Goal: Task Accomplishment & Management: Use online tool/utility

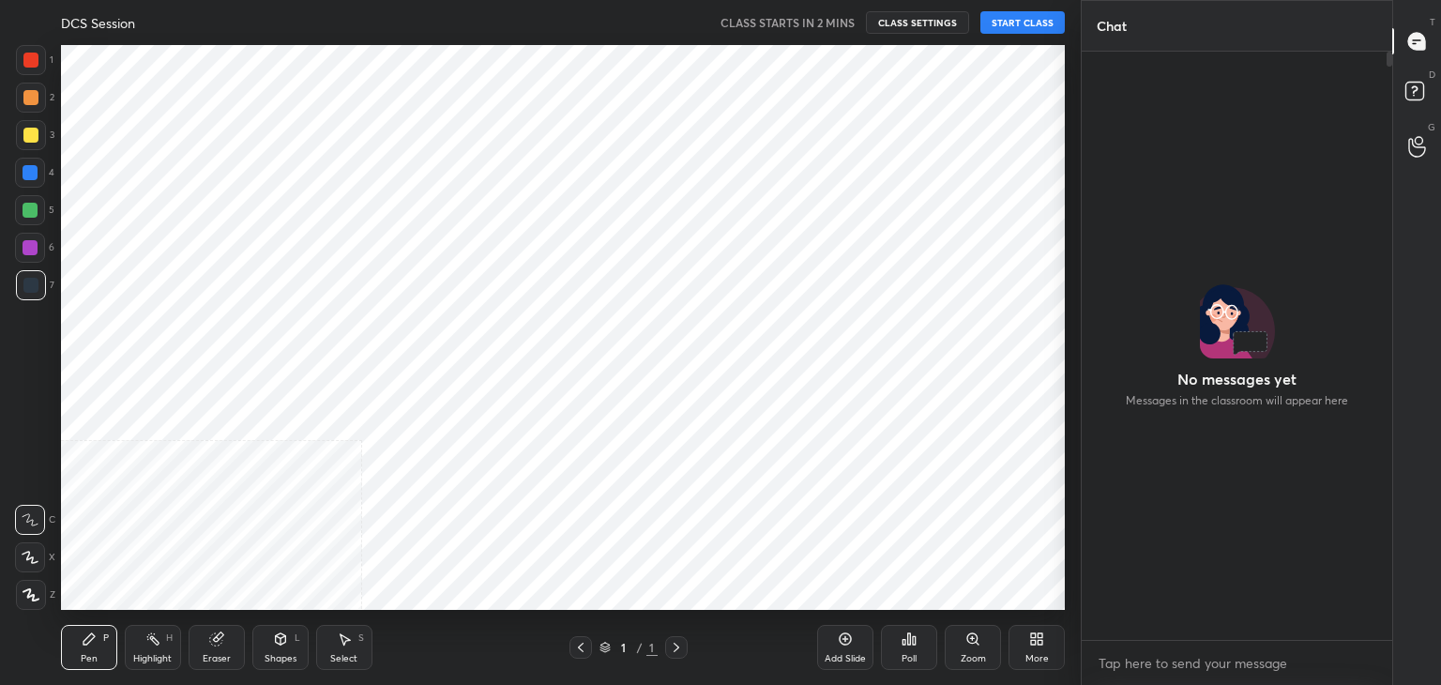
scroll to position [93261, 92821]
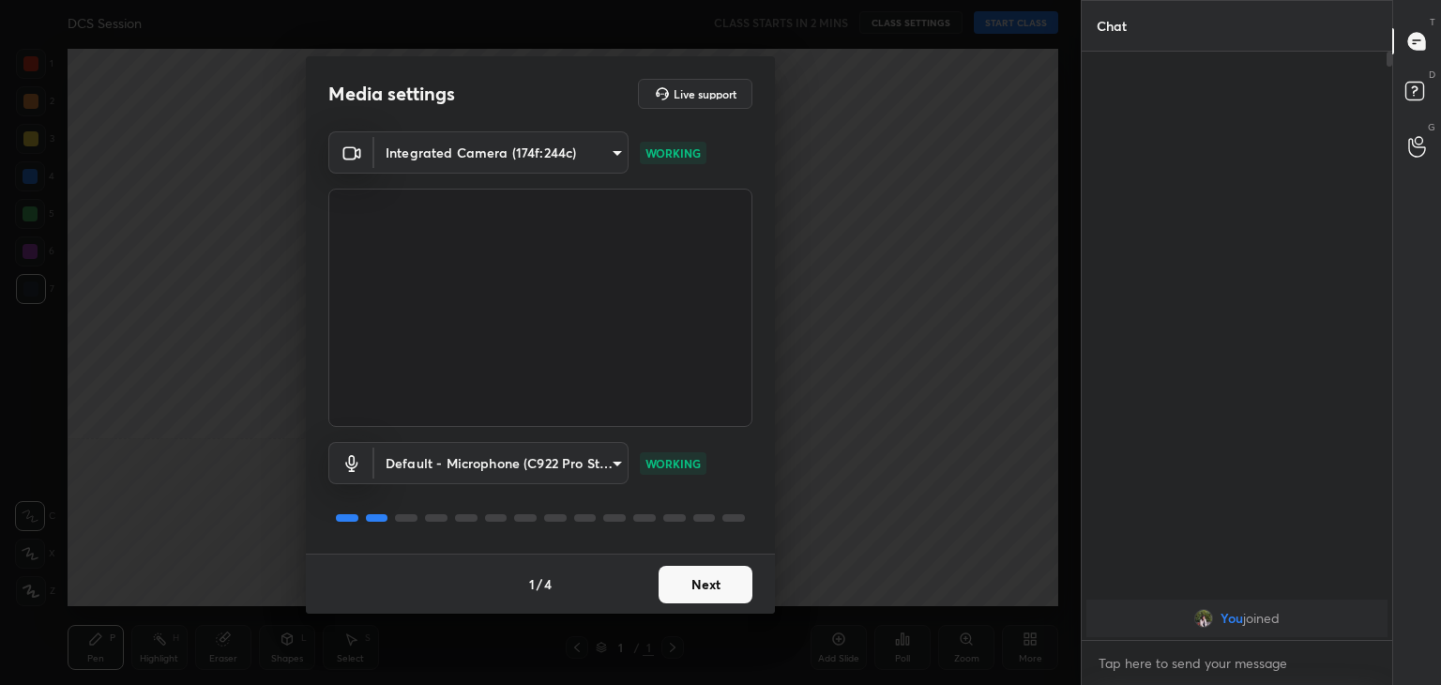
click at [724, 582] on button "Next" at bounding box center [706, 585] width 94 height 38
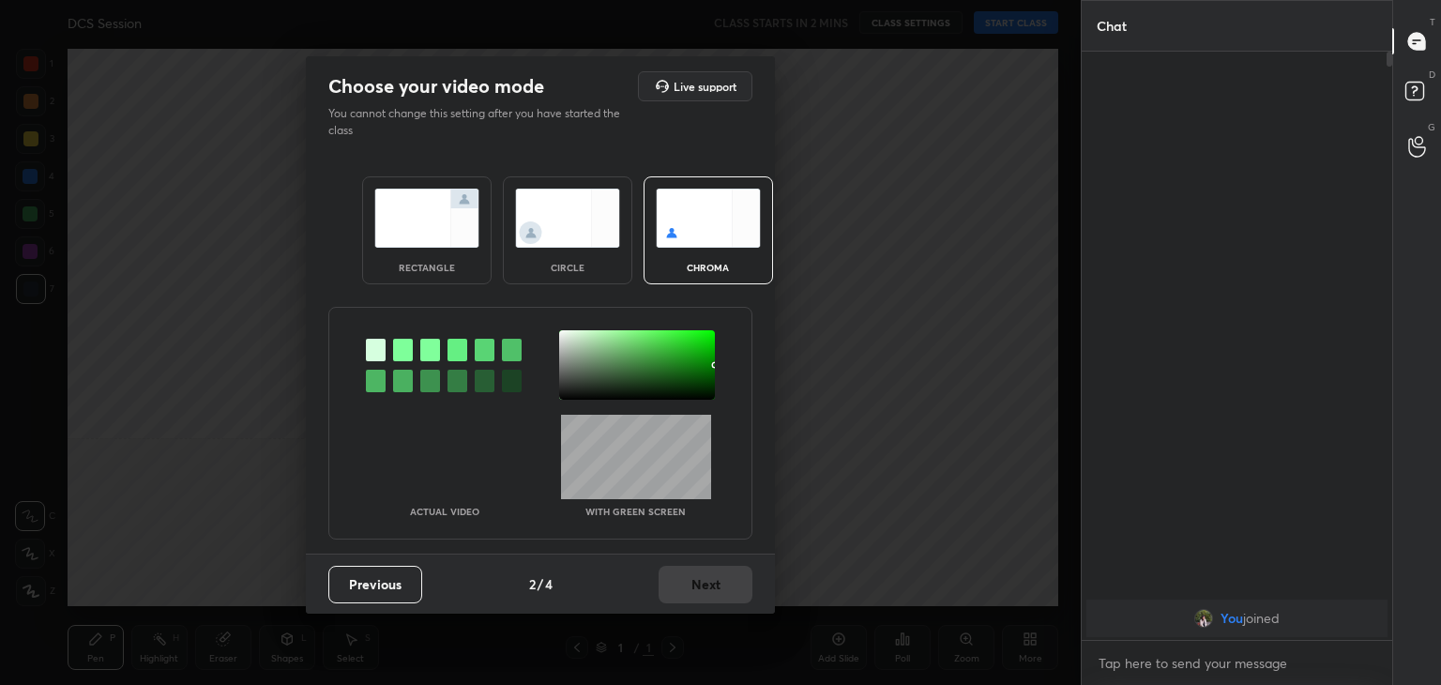
click at [724, 582] on div "Previous 2 / 4 Next" at bounding box center [540, 584] width 469 height 60
click at [562, 233] on img at bounding box center [567, 218] width 105 height 59
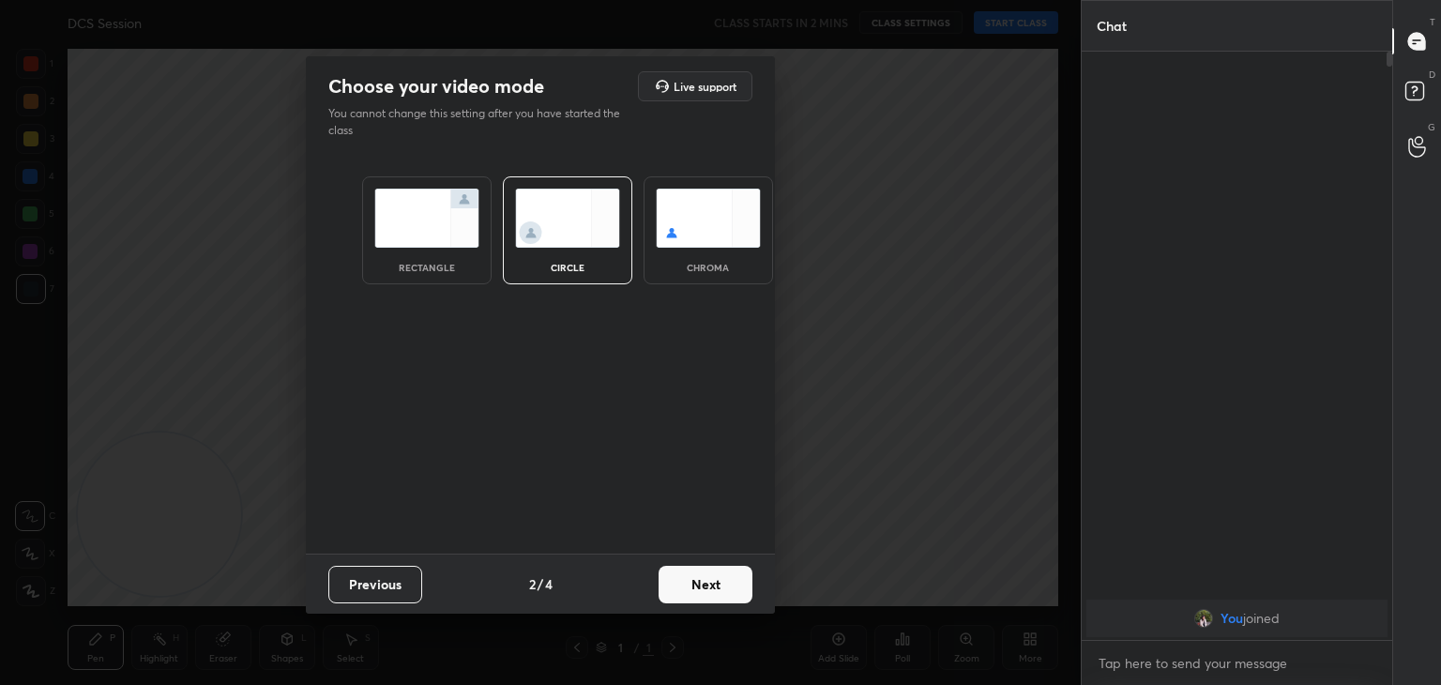
click at [709, 575] on button "Next" at bounding box center [706, 585] width 94 height 38
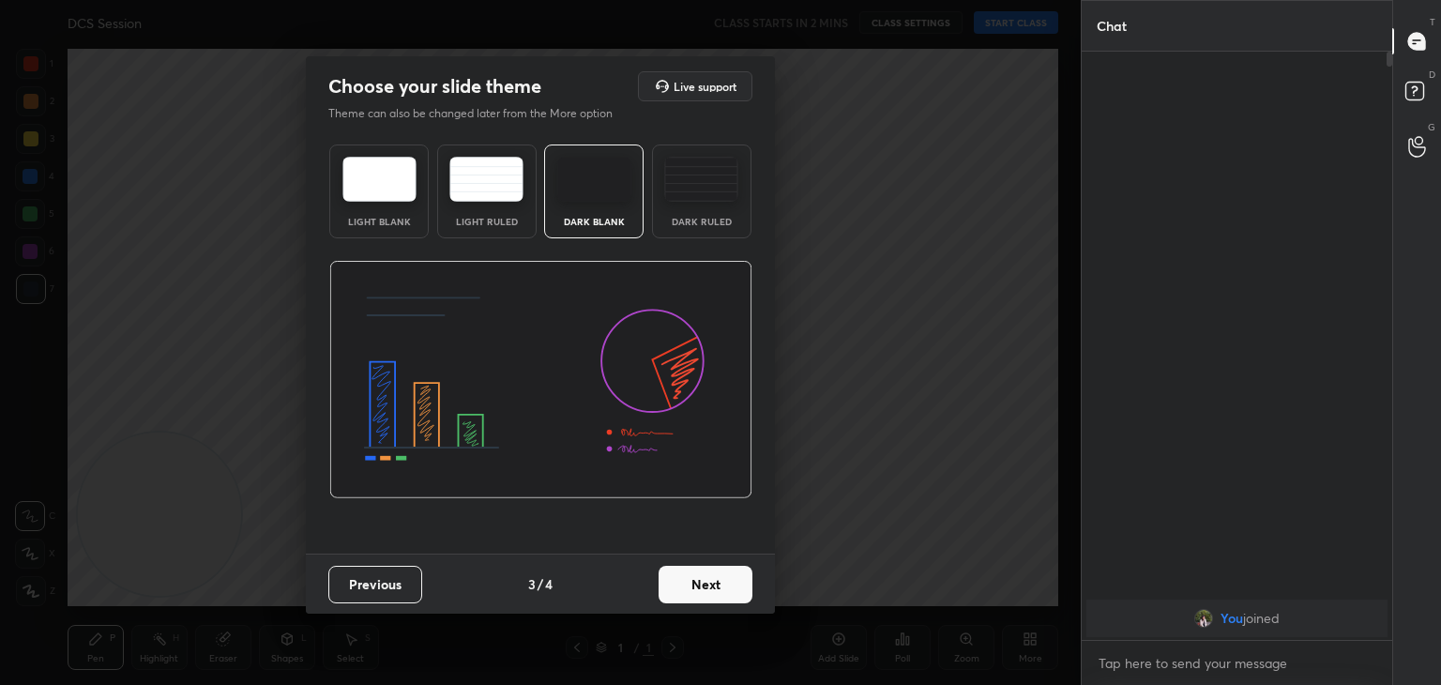
click at [709, 575] on button "Next" at bounding box center [706, 585] width 94 height 38
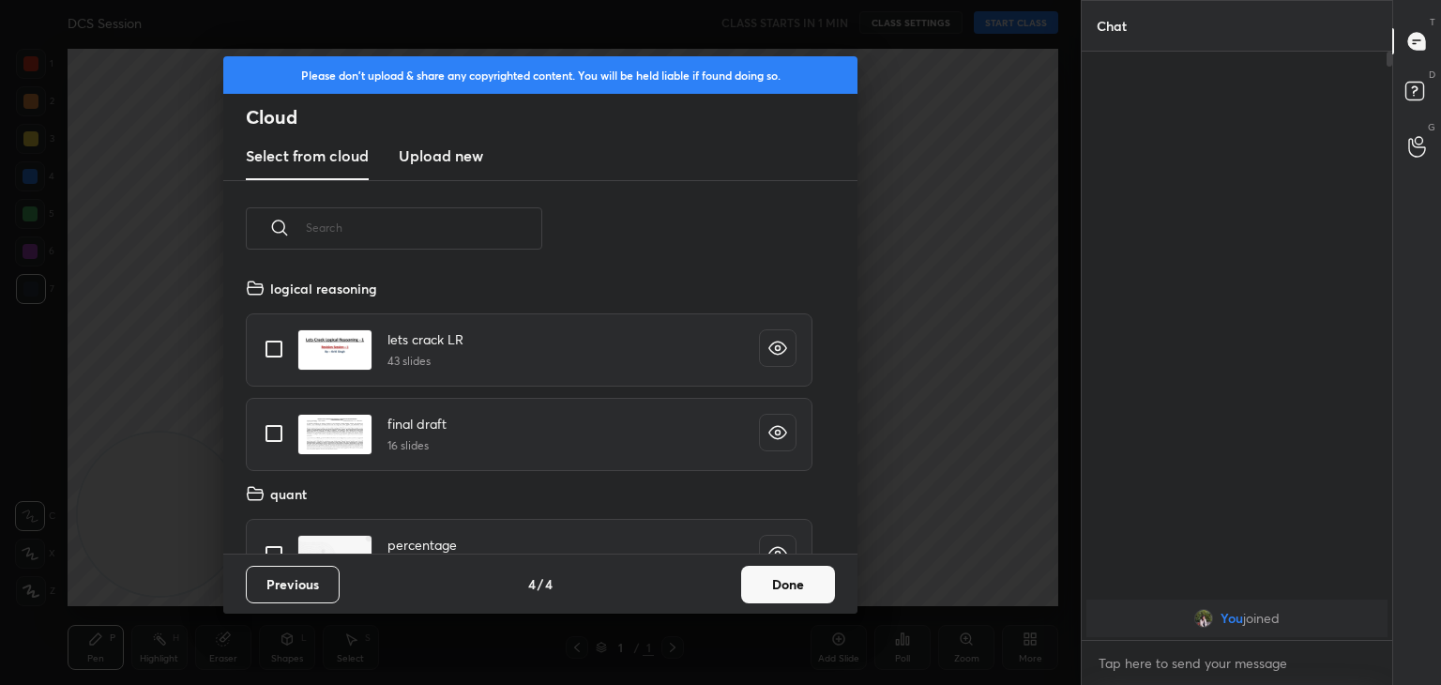
scroll to position [278, 602]
click at [811, 569] on button "Done" at bounding box center [788, 585] width 94 height 38
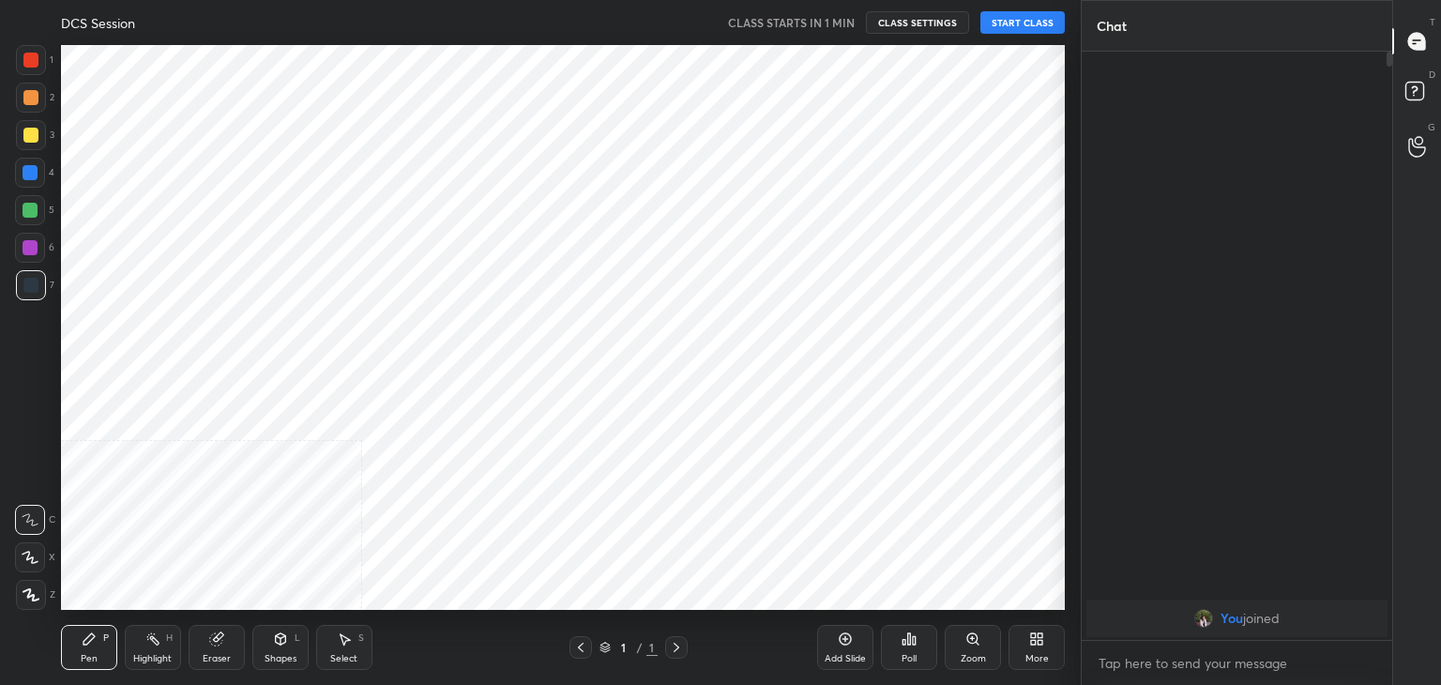
scroll to position [93261, 92821]
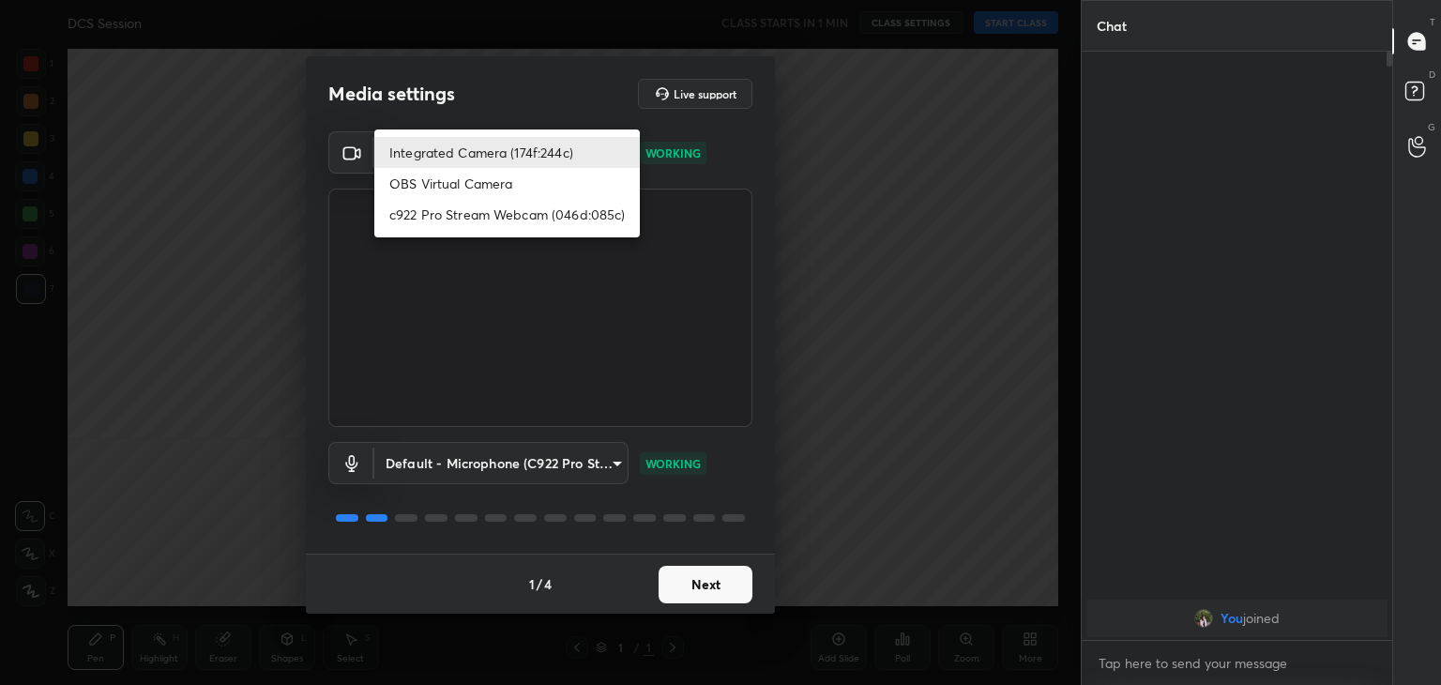
click at [504, 147] on body "1 2 3 4 5 6 7 C X Z C X Z E E Erase all H H DCS Session CLASS STARTS IN 1 MIN C…" at bounding box center [720, 342] width 1441 height 685
click at [447, 221] on li "c922 Pro Stream Webcam (046d:085c)" at bounding box center [507, 214] width 266 height 31
type input "f7e14f9eae584019fac656853839b828de9642280aac3f5edf549983189ec2f9"
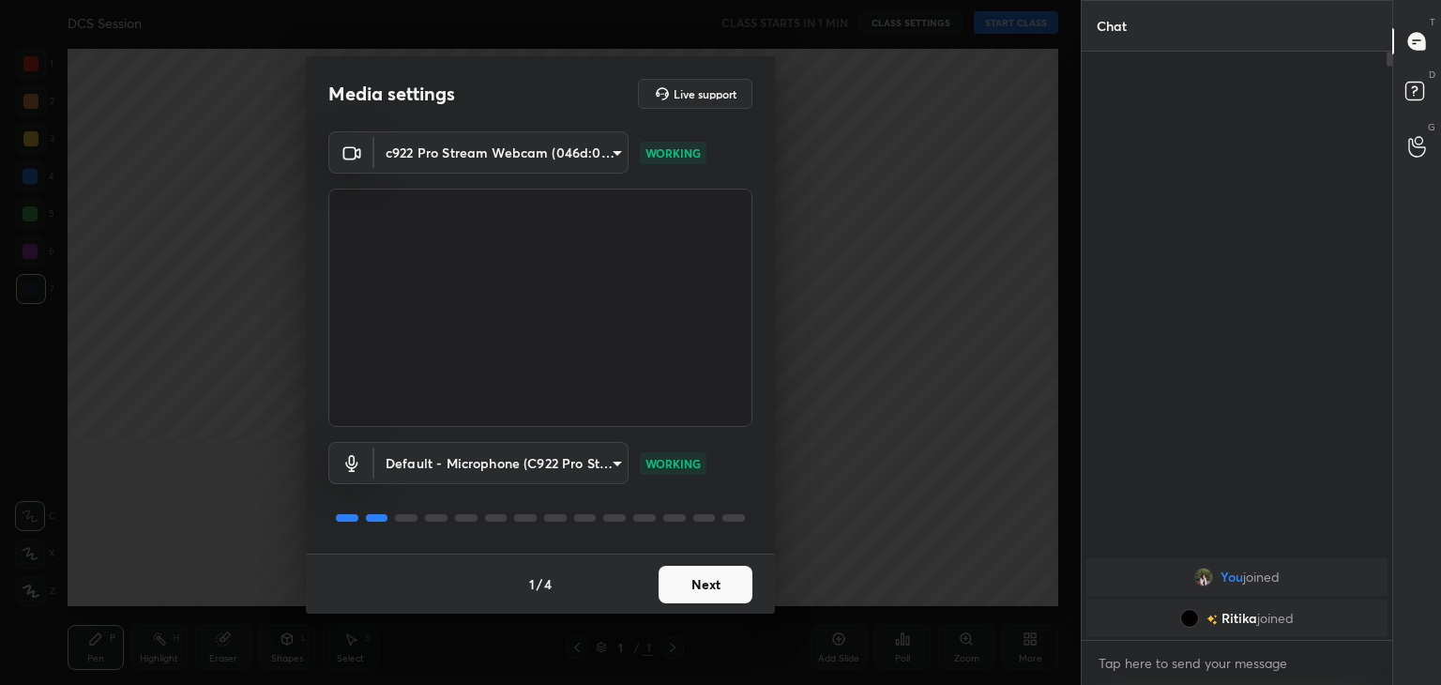
click at [705, 586] on button "Next" at bounding box center [706, 585] width 94 height 38
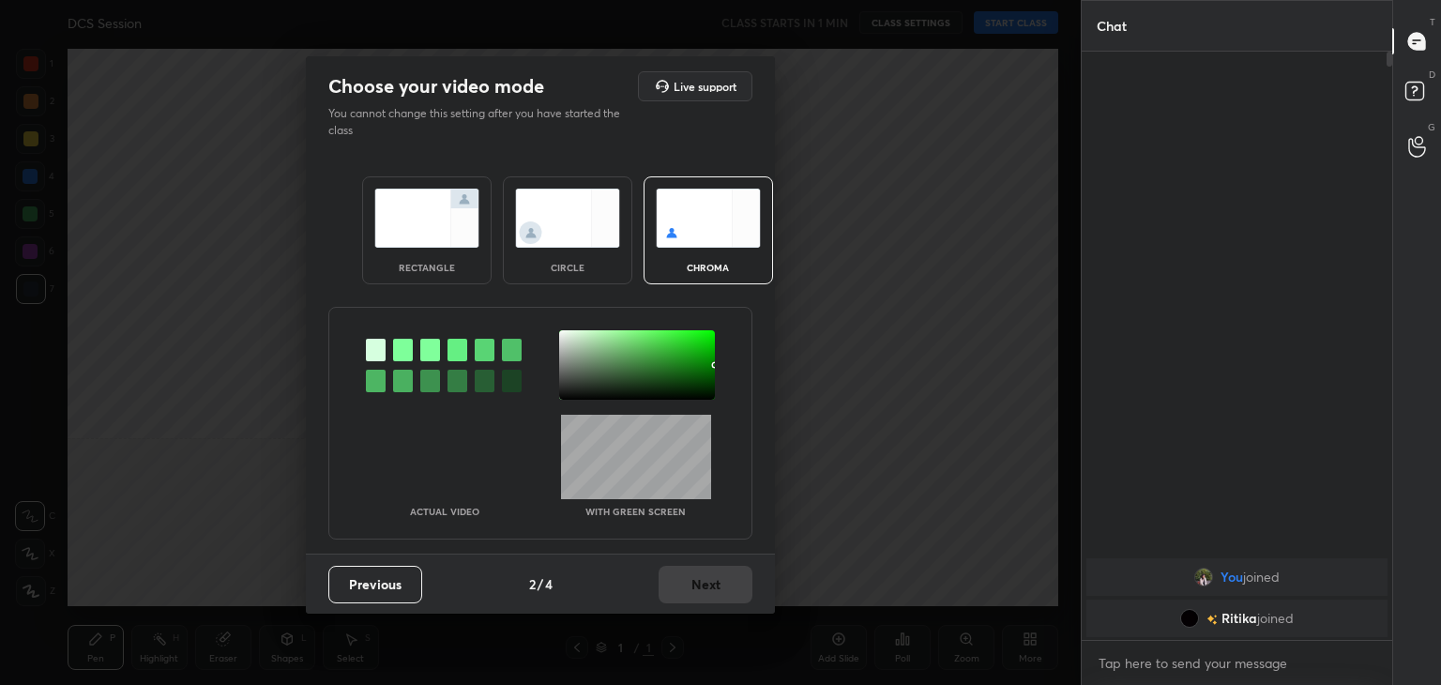
click at [541, 219] on img at bounding box center [567, 218] width 105 height 59
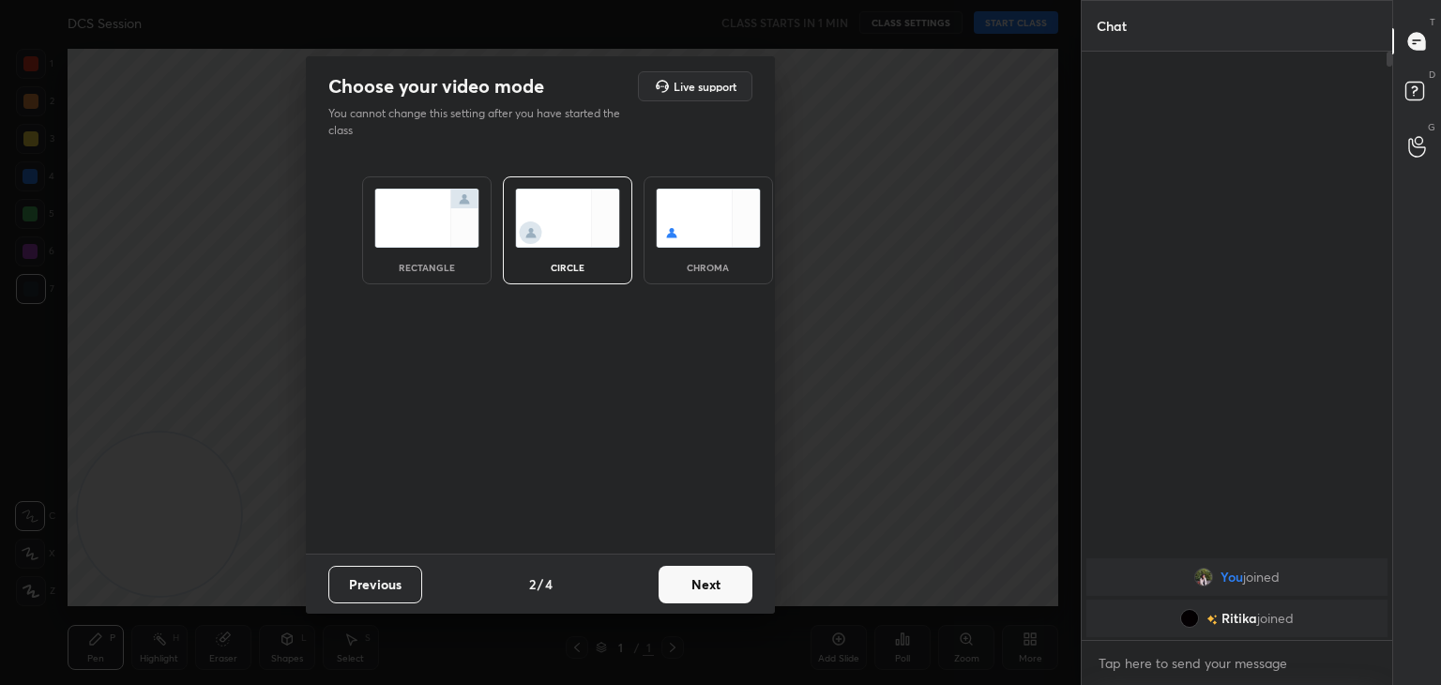
click at [714, 579] on button "Next" at bounding box center [706, 585] width 94 height 38
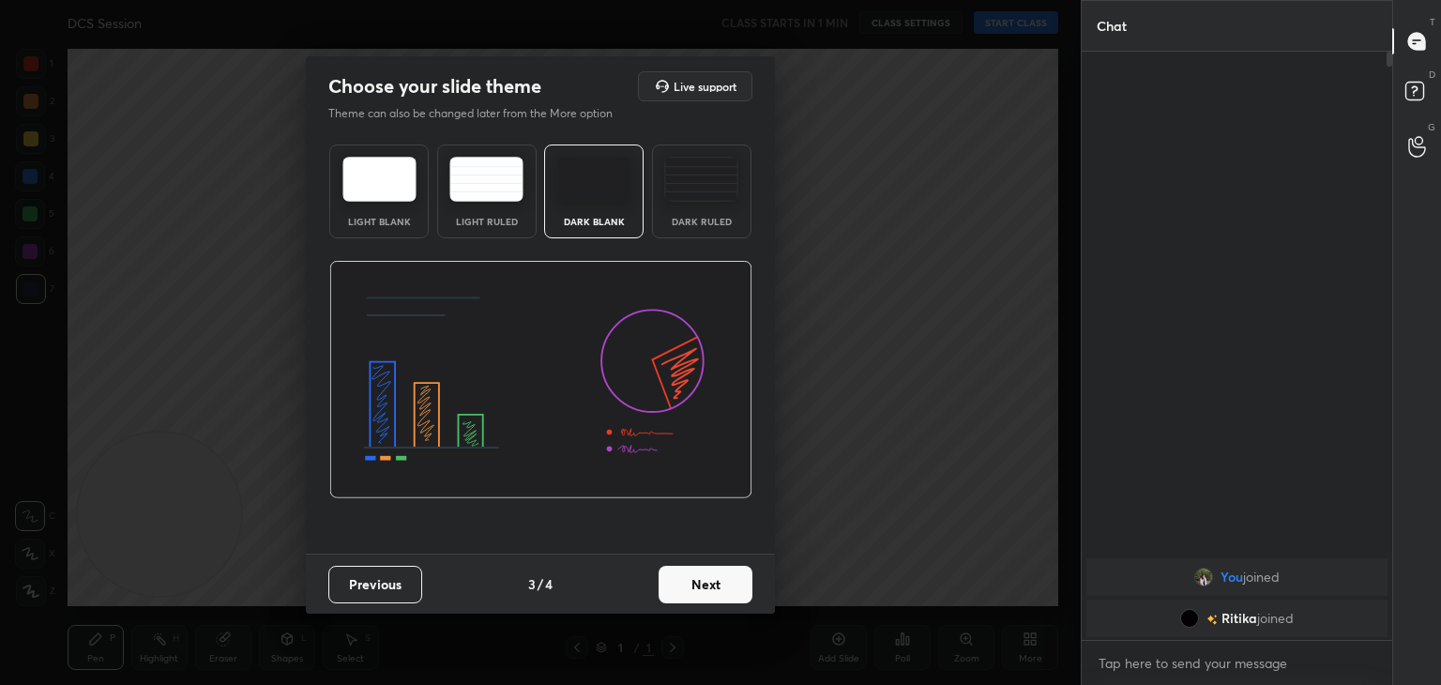
click at [714, 579] on button "Next" at bounding box center [706, 585] width 94 height 38
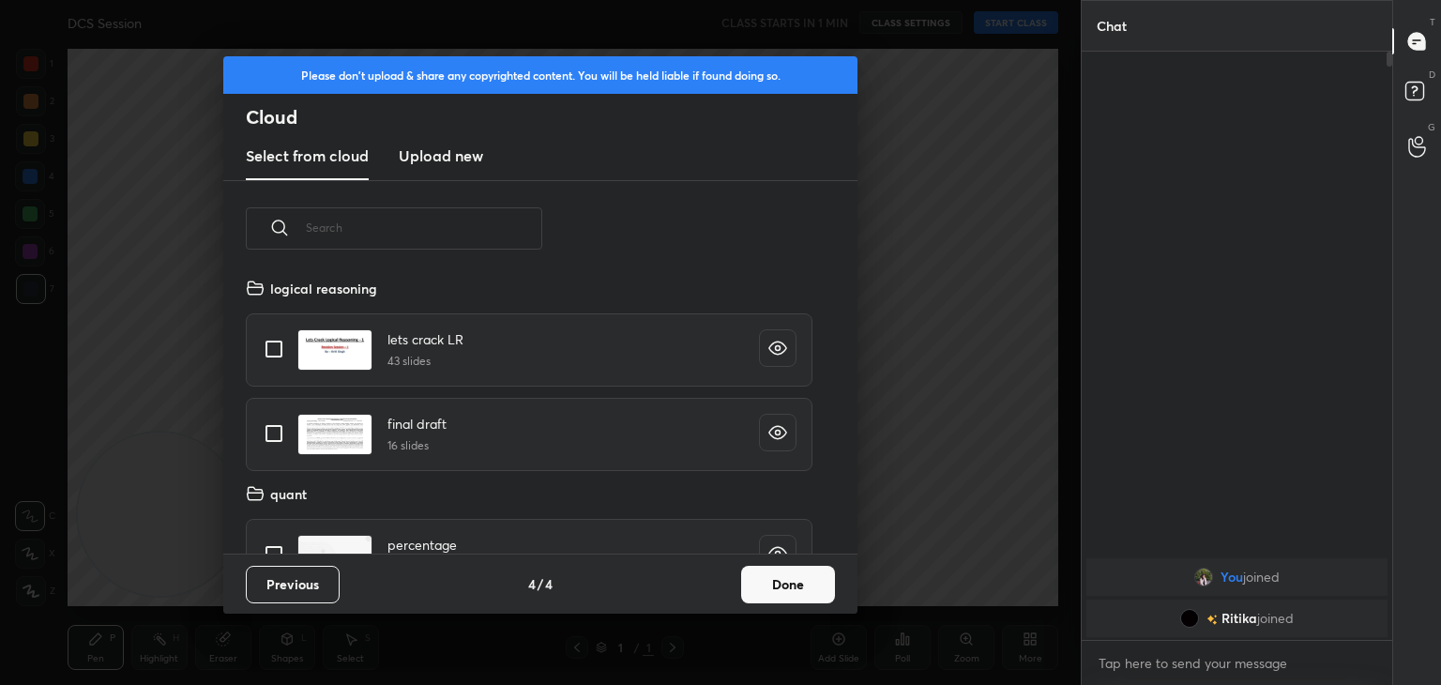
scroll to position [278, 602]
click at [803, 576] on button "Done" at bounding box center [788, 585] width 94 height 38
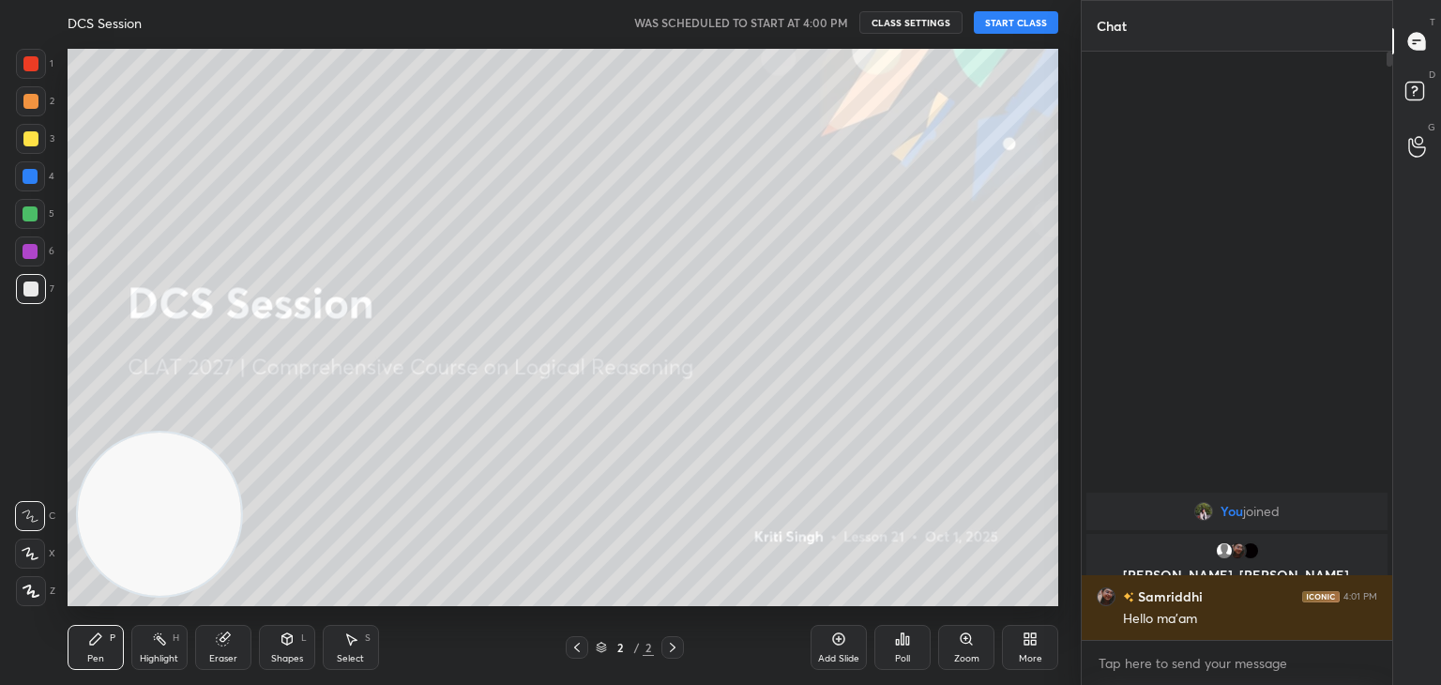
click at [1023, 23] on button "START CLASS" at bounding box center [1016, 22] width 84 height 23
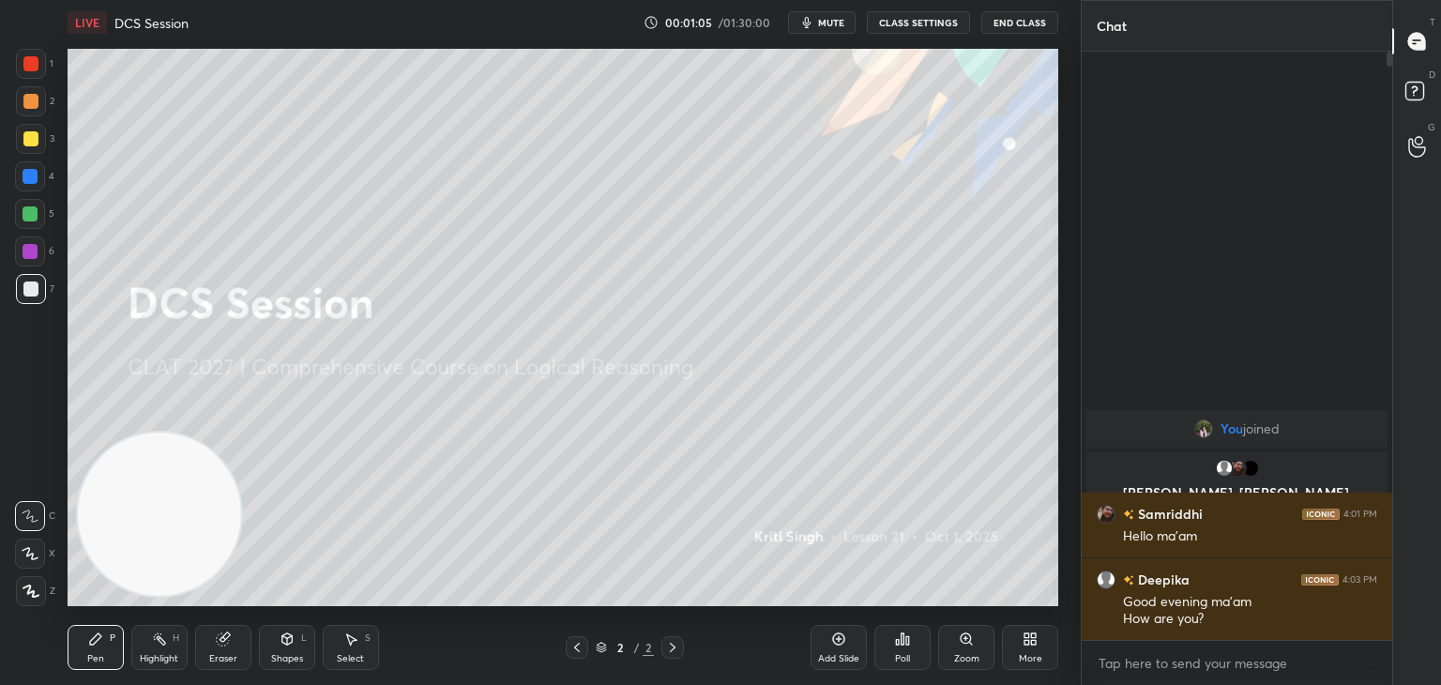
click at [27, 146] on div at bounding box center [30, 138] width 15 height 15
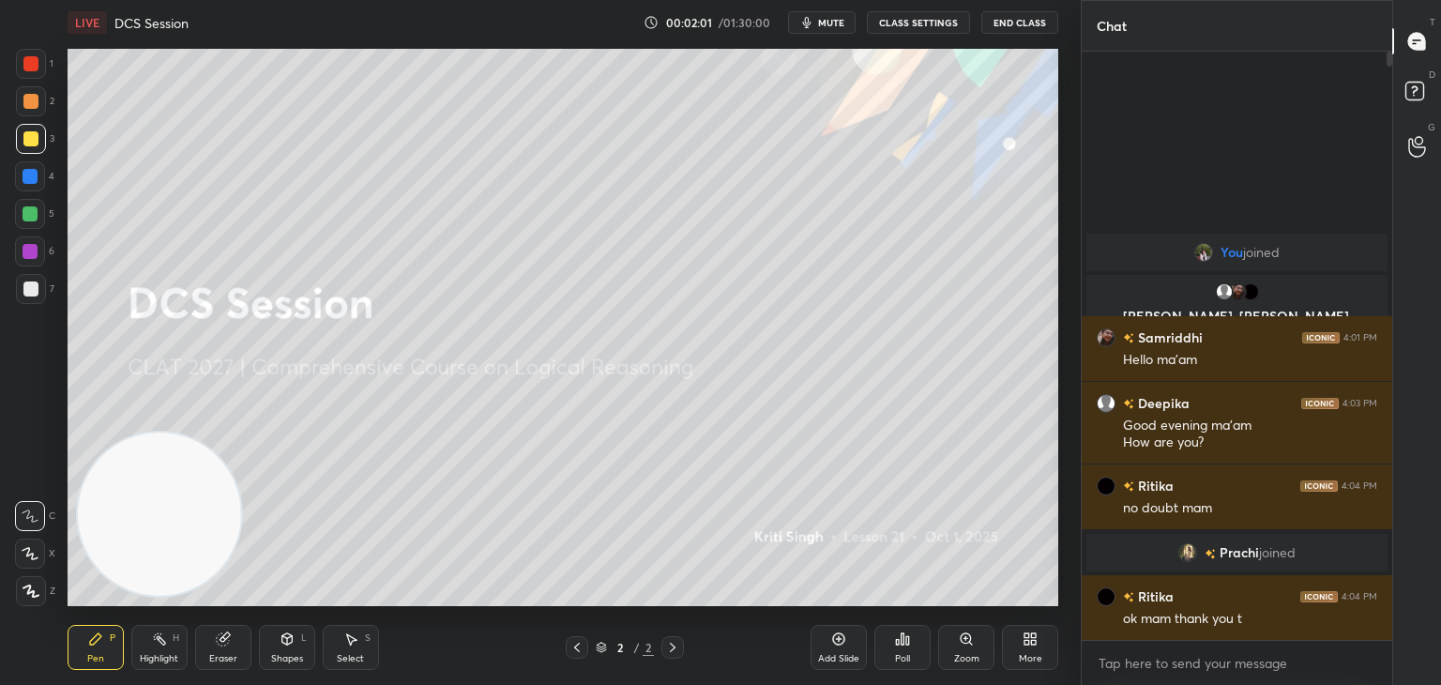
click at [31, 107] on div at bounding box center [30, 101] width 15 height 15
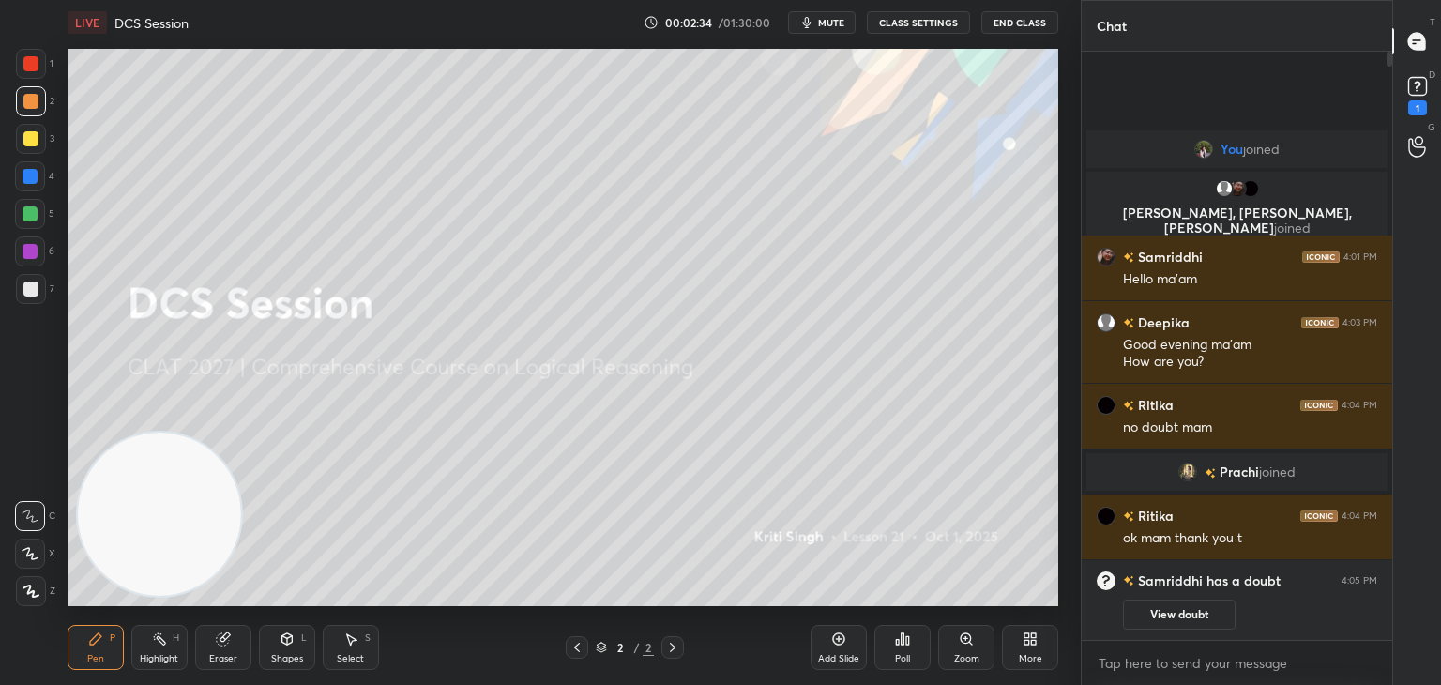
click at [1402, 110] on div "1" at bounding box center [1418, 94] width 38 height 34
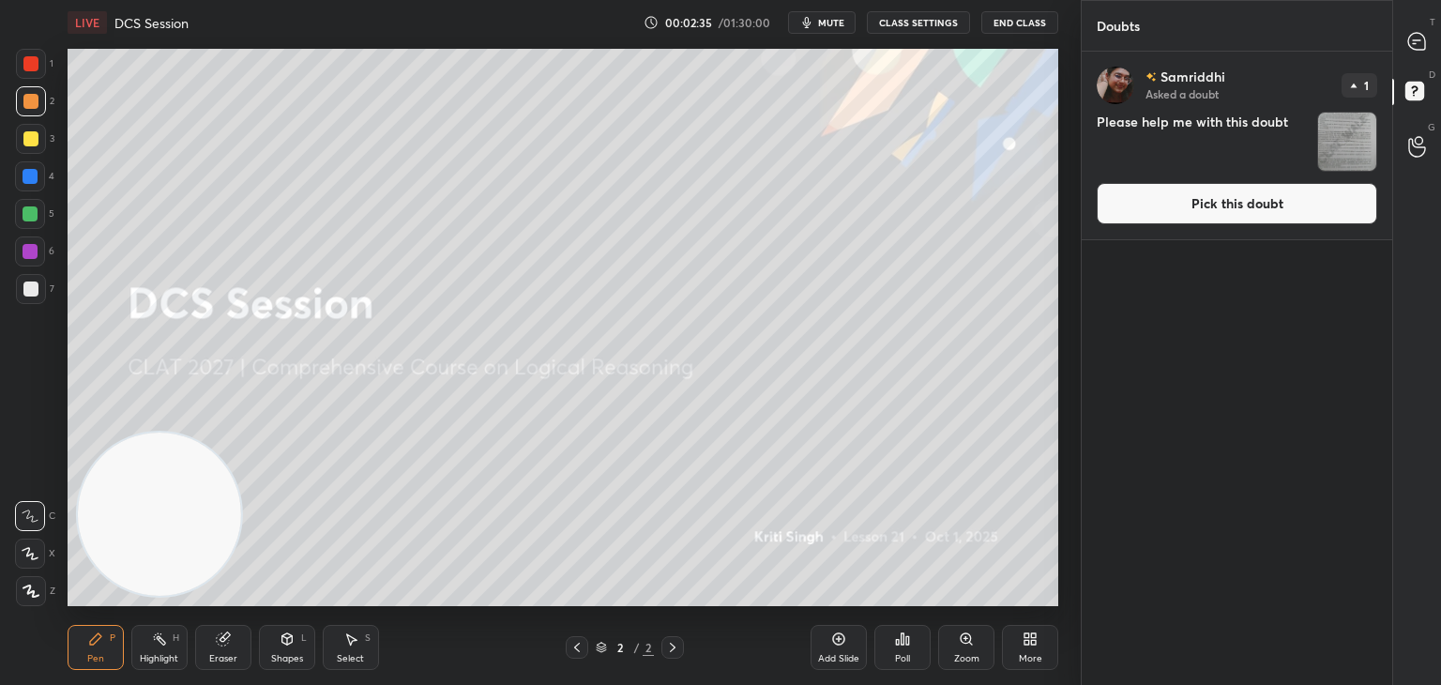
click at [1242, 200] on button "Pick this doubt" at bounding box center [1237, 203] width 281 height 41
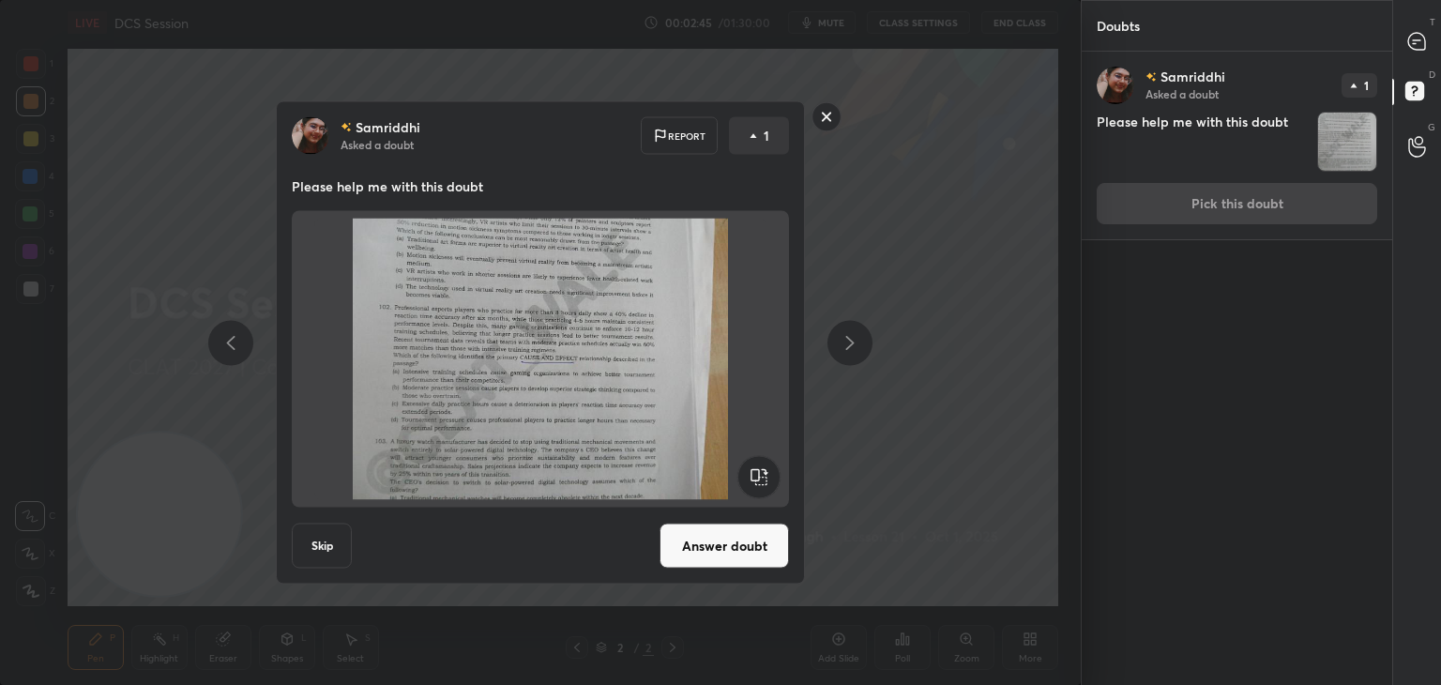
click at [713, 384] on img at bounding box center [540, 359] width 452 height 281
click at [715, 388] on img at bounding box center [540, 359] width 452 height 281
click at [814, 120] on rect at bounding box center [827, 116] width 29 height 29
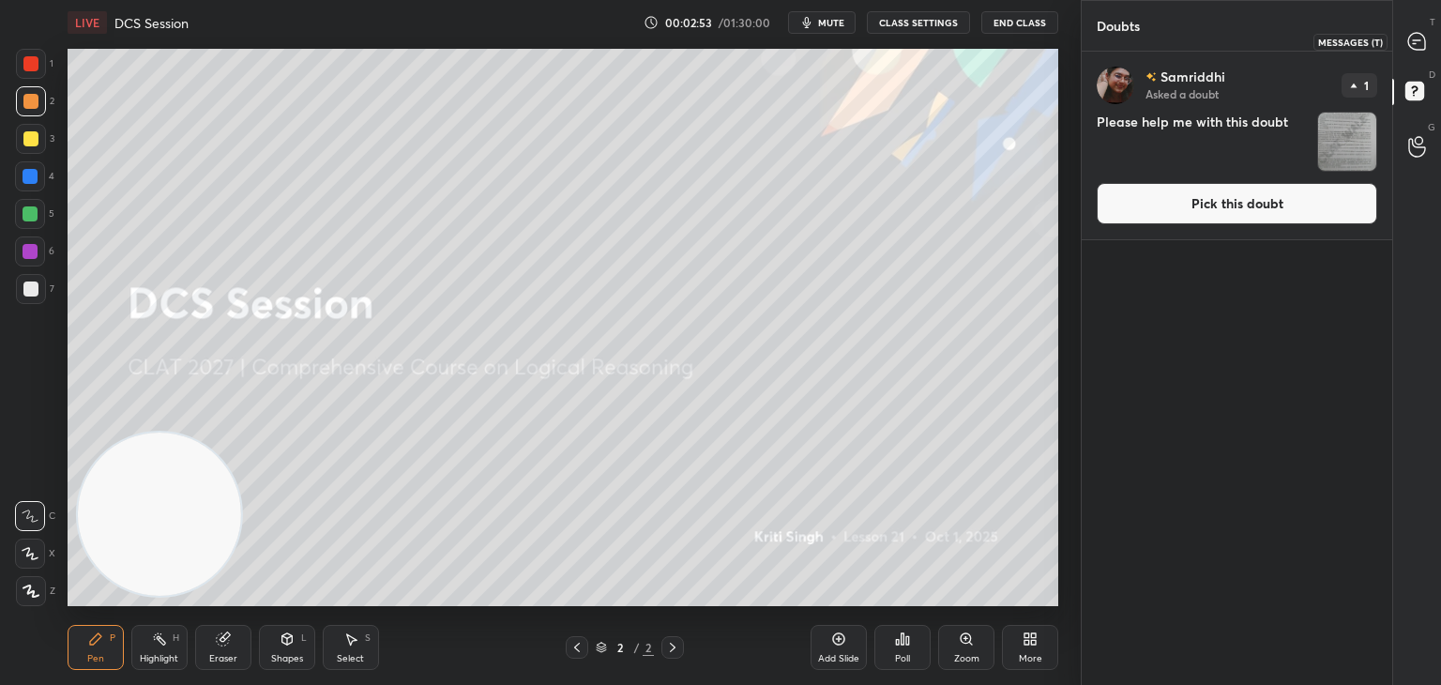
click at [1415, 52] on div at bounding box center [1418, 41] width 38 height 34
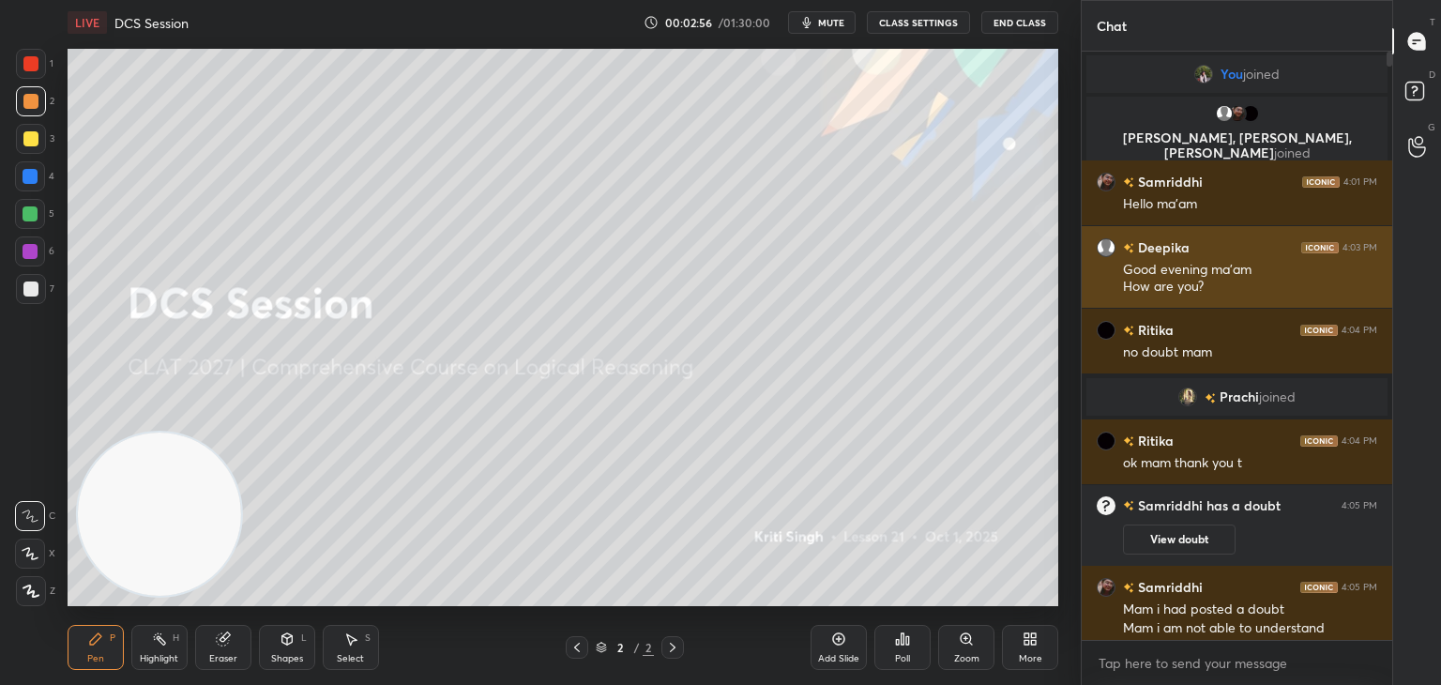
scroll to position [9, 0]
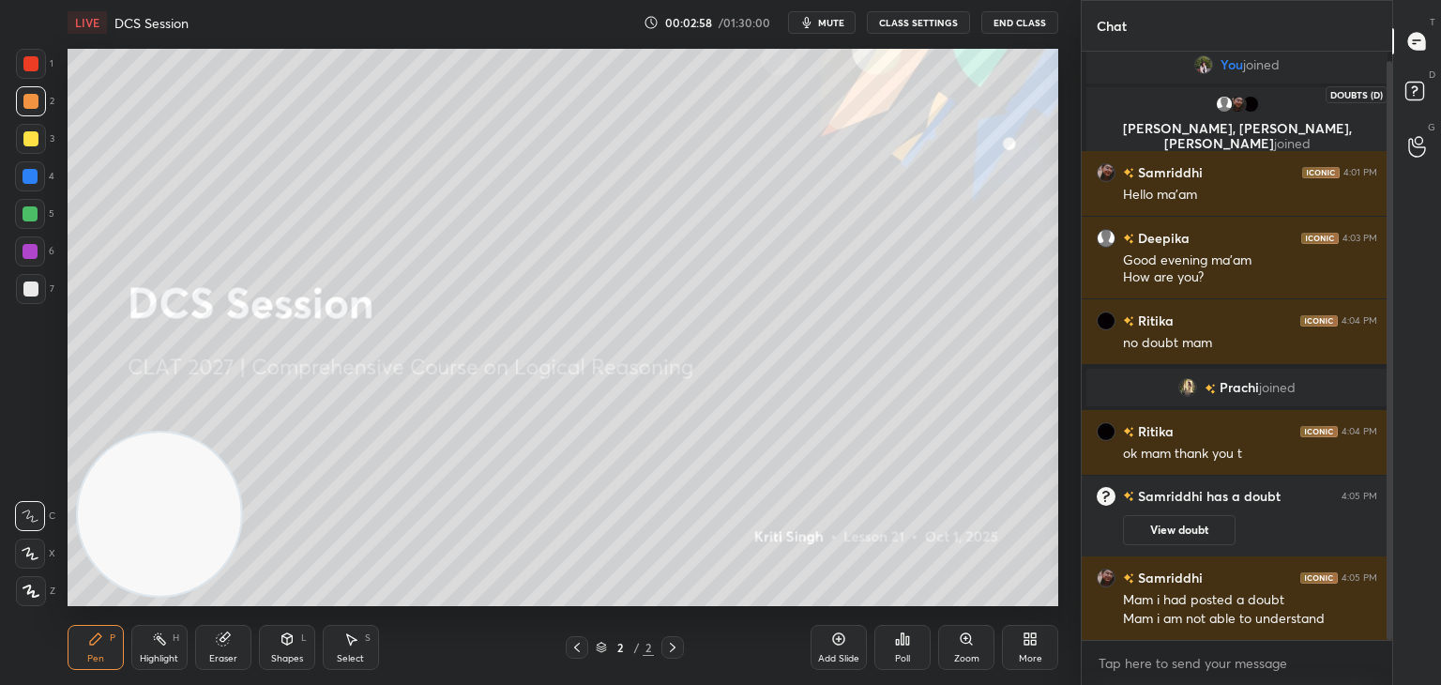
click at [1403, 91] on icon at bounding box center [1418, 94] width 34 height 34
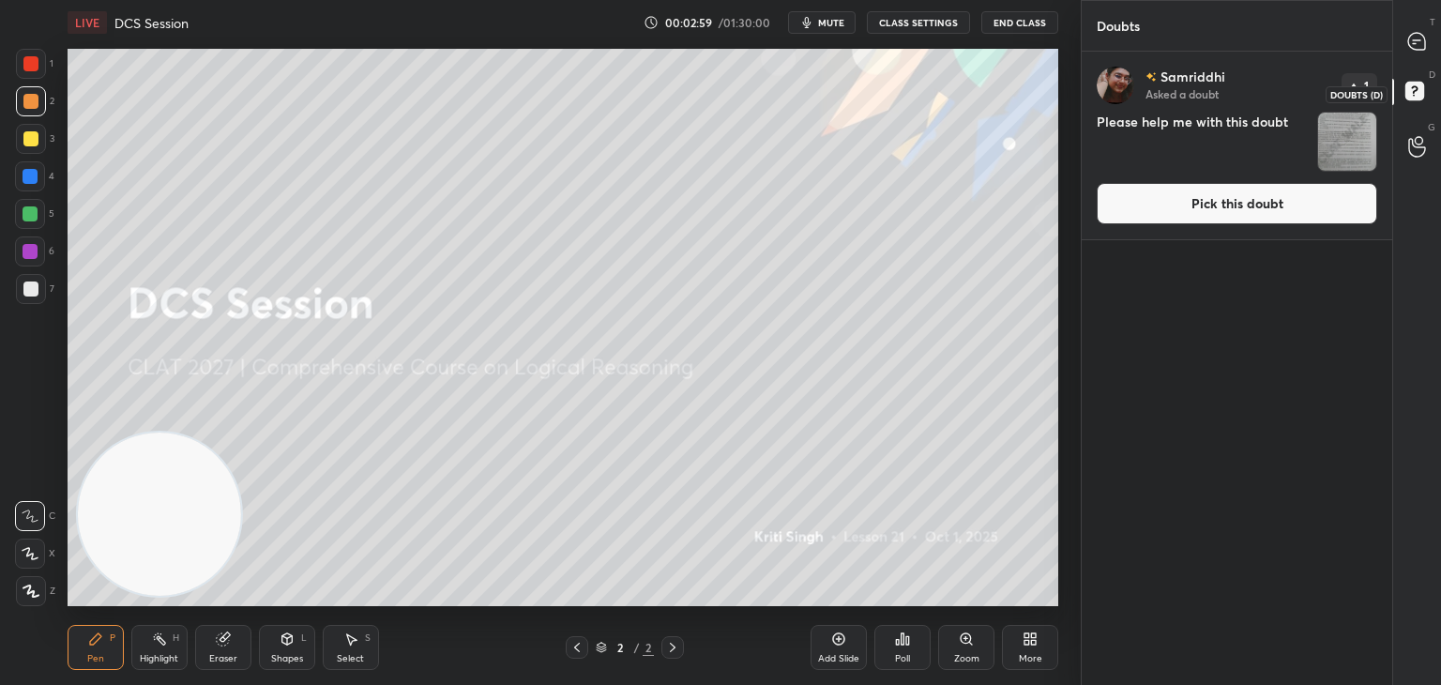
click at [1409, 88] on rect at bounding box center [1415, 92] width 18 height 18
click at [1340, 131] on img "grid" at bounding box center [1347, 142] width 58 height 58
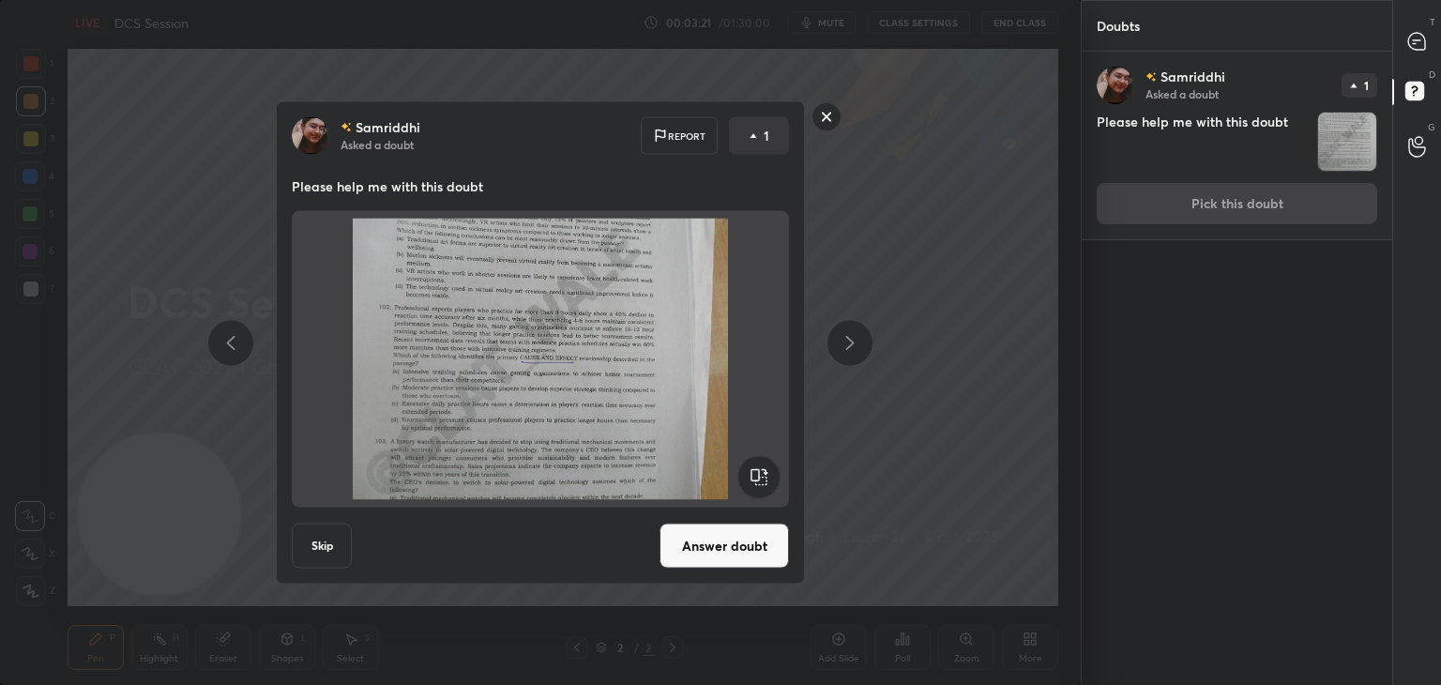
click at [822, 116] on rect at bounding box center [827, 116] width 29 height 29
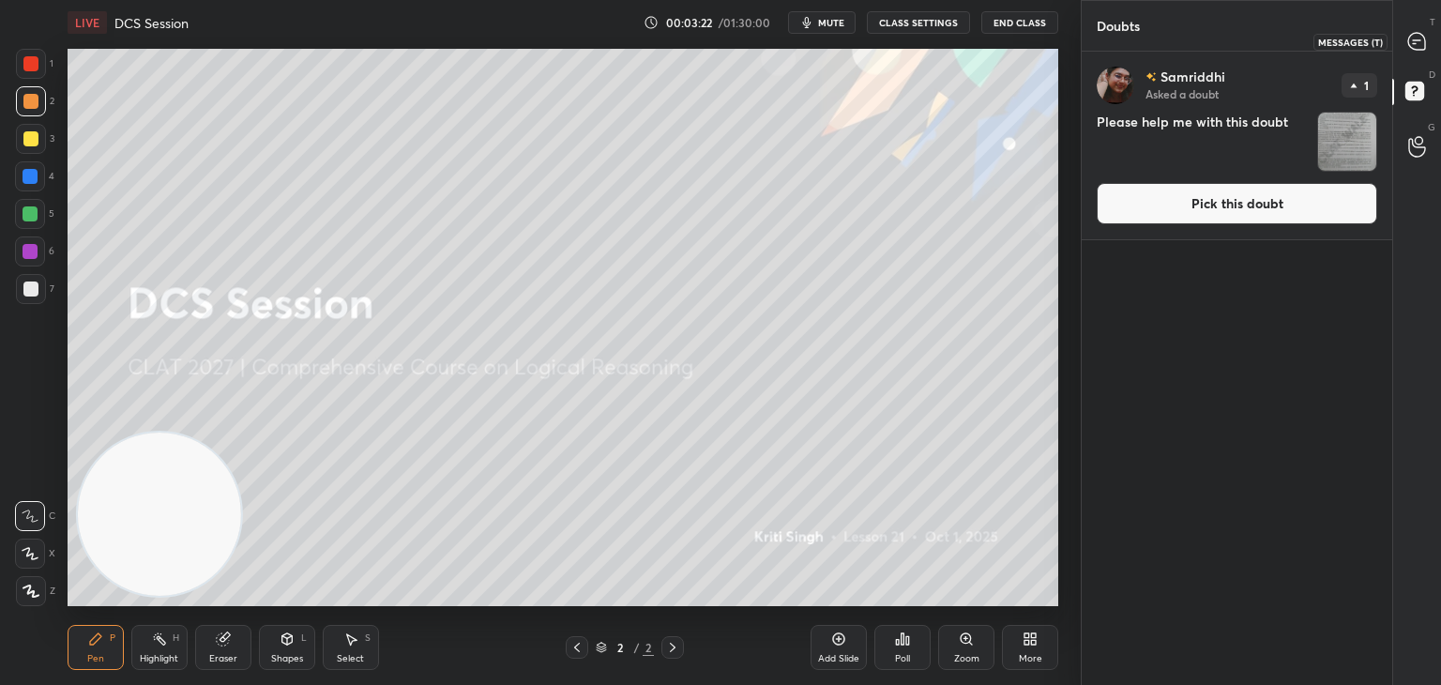
click at [1416, 35] on icon at bounding box center [1416, 41] width 17 height 17
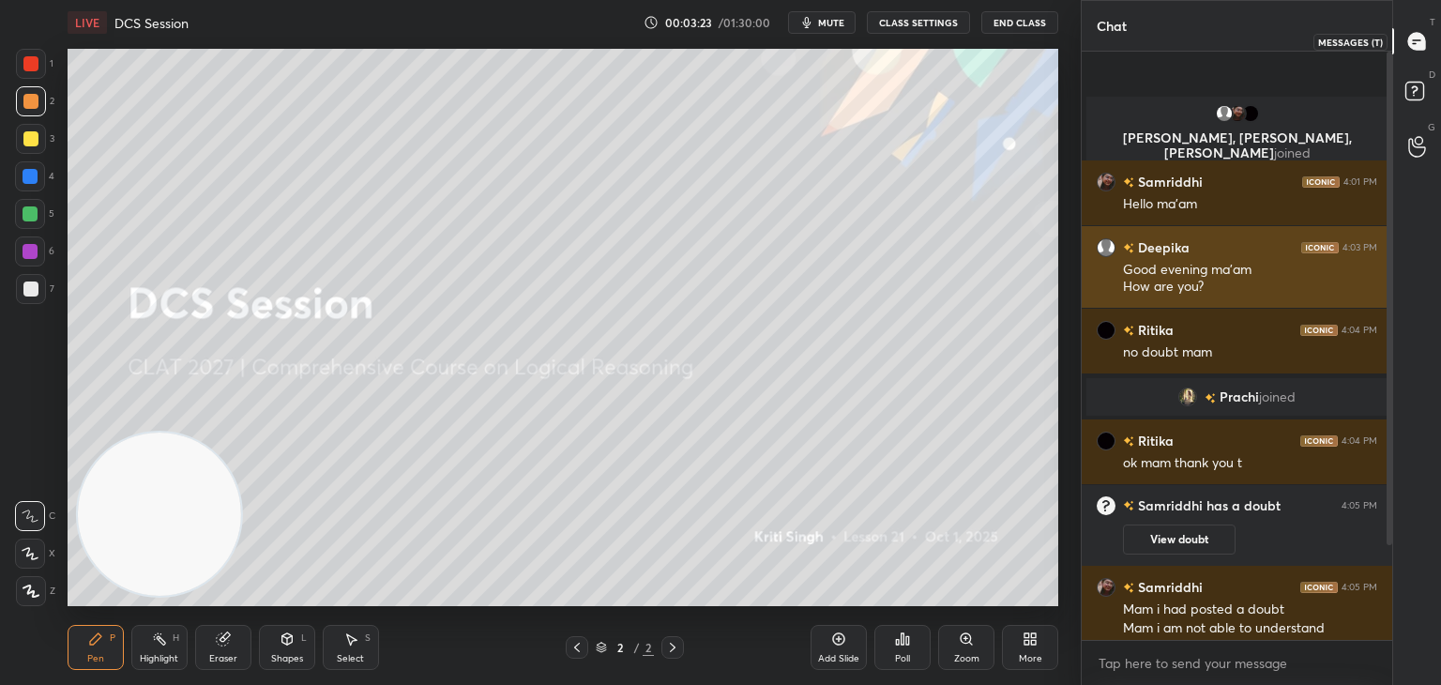
scroll to position [583, 305]
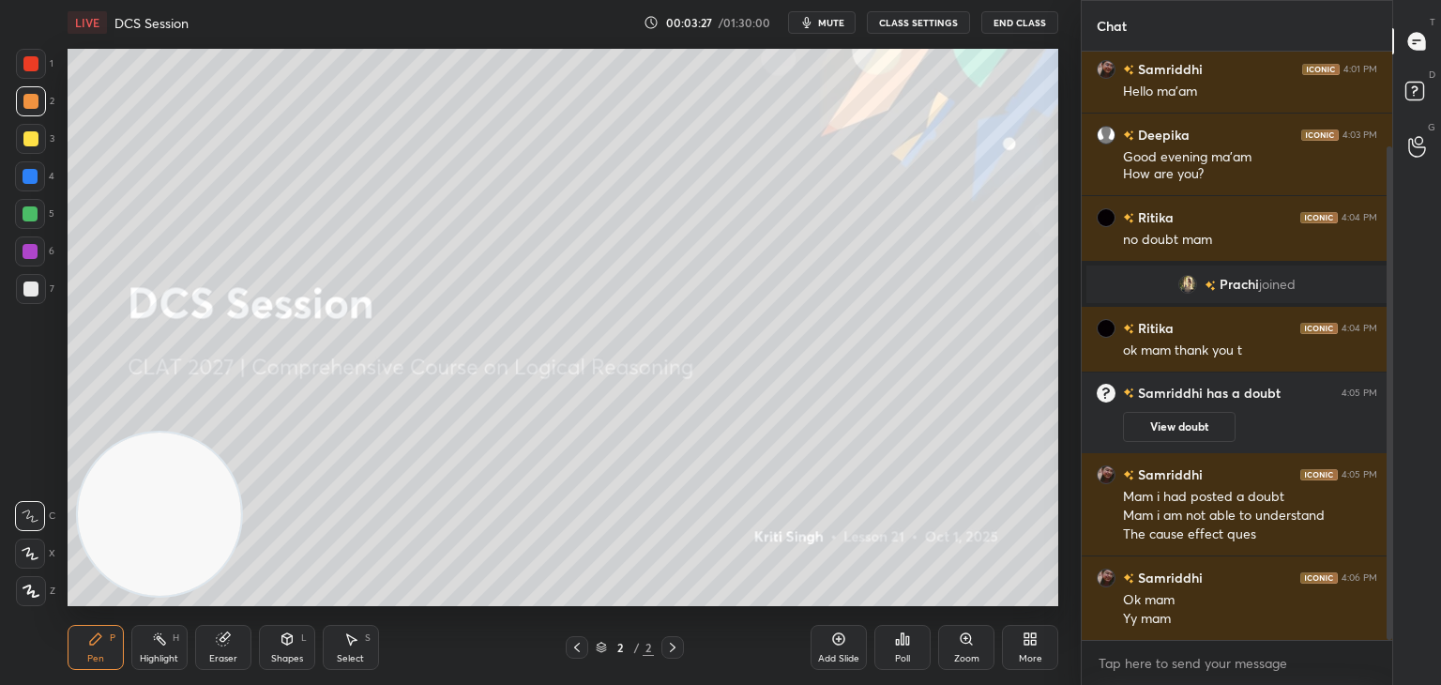
click at [844, 638] on icon at bounding box center [839, 639] width 12 height 12
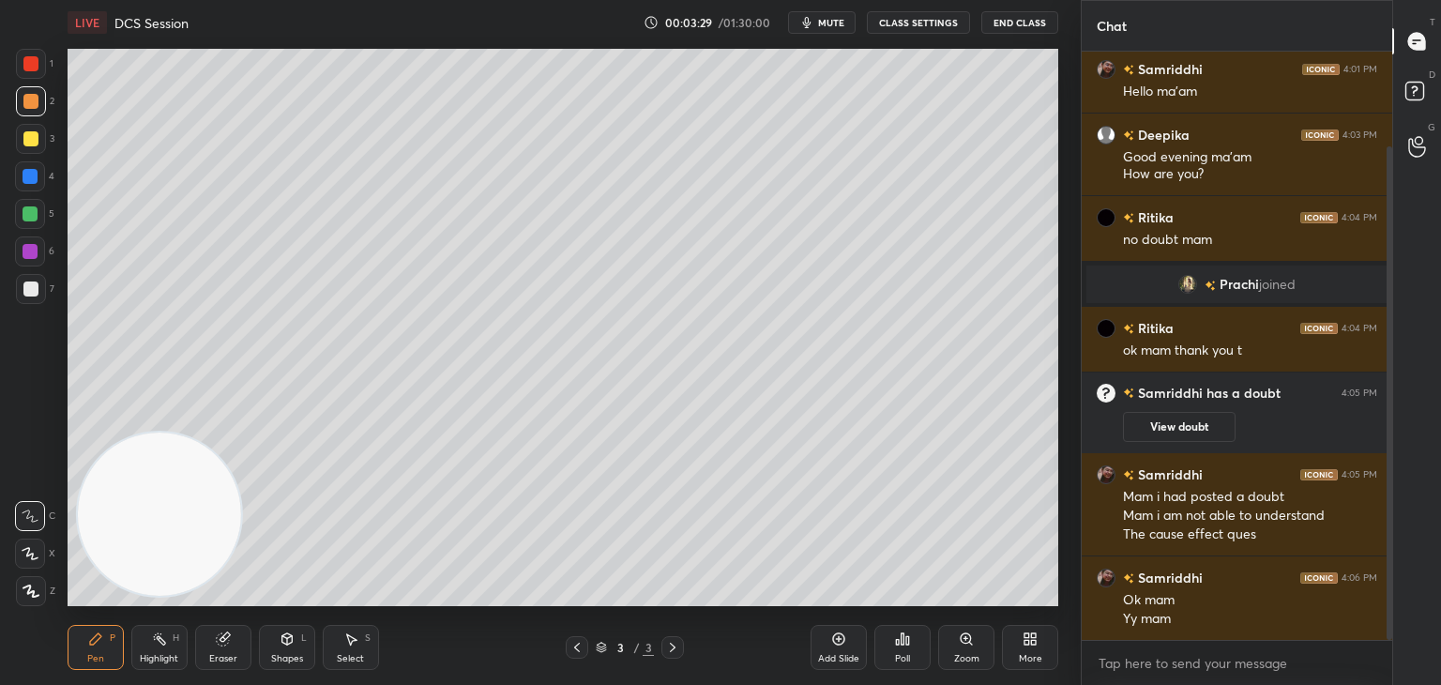
click at [30, 294] on div at bounding box center [30, 288] width 15 height 15
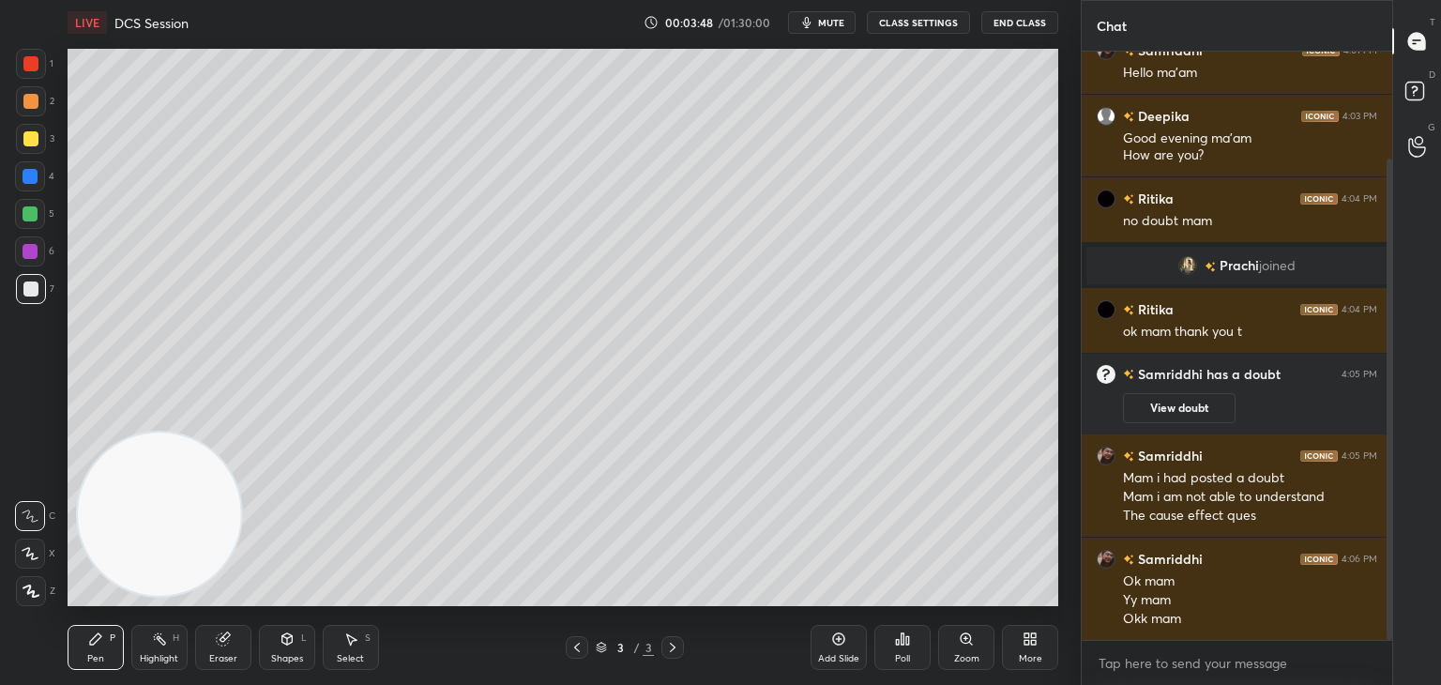
scroll to position [231, 0]
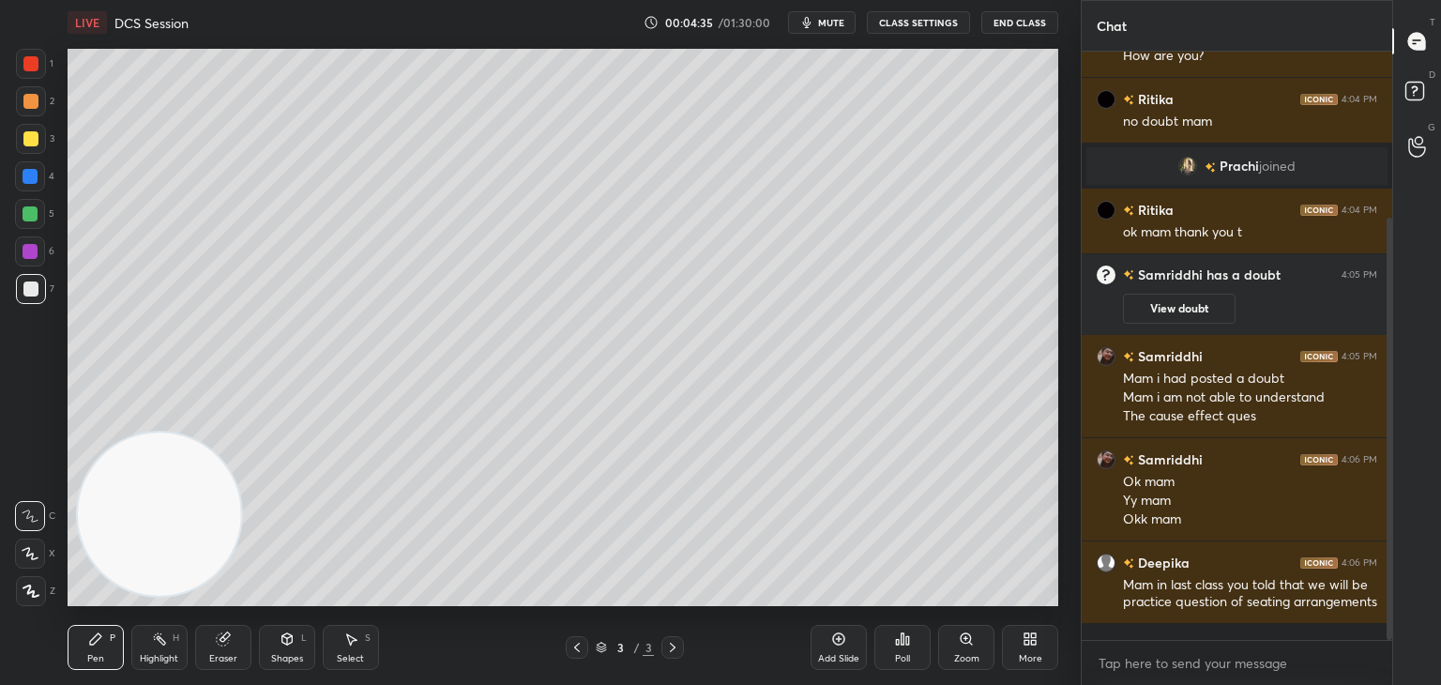
click at [837, 639] on icon at bounding box center [839, 639] width 6 height 6
click at [29, 144] on div at bounding box center [30, 138] width 15 height 15
click at [32, 103] on div at bounding box center [30, 101] width 15 height 15
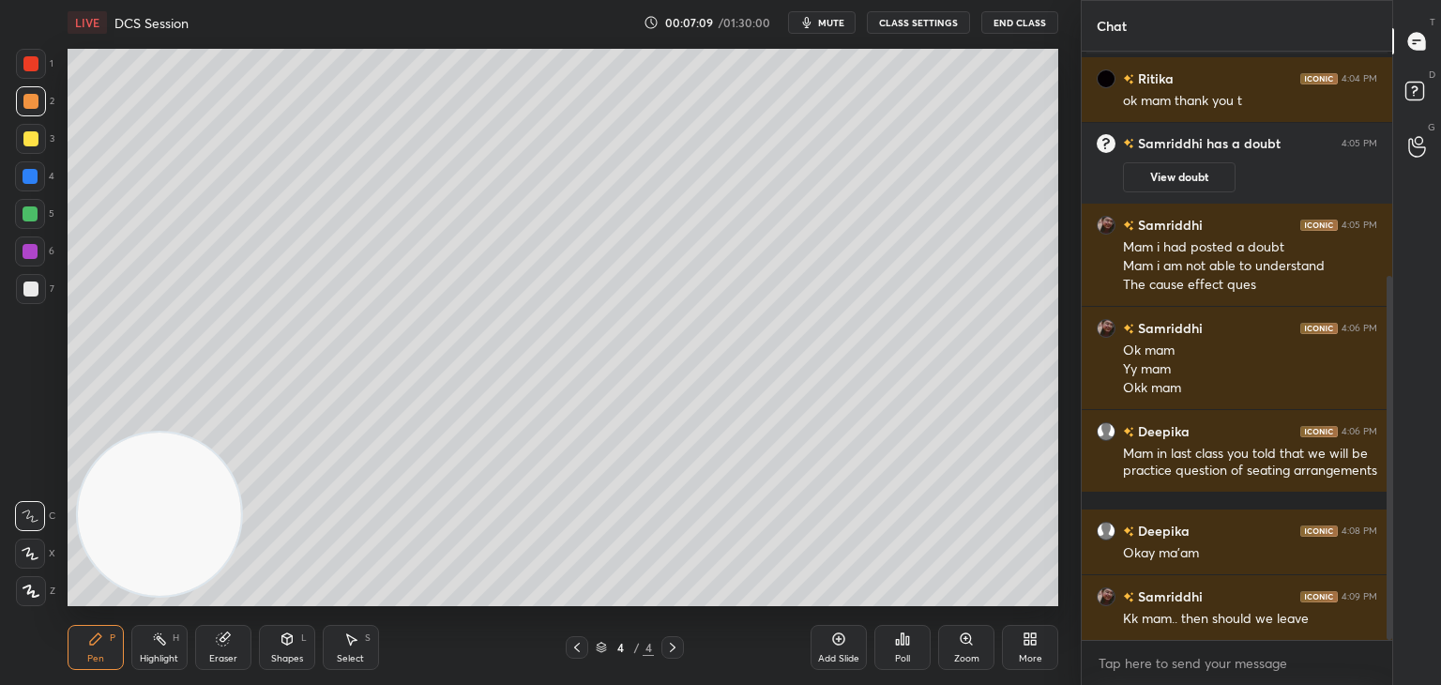
scroll to position [381, 0]
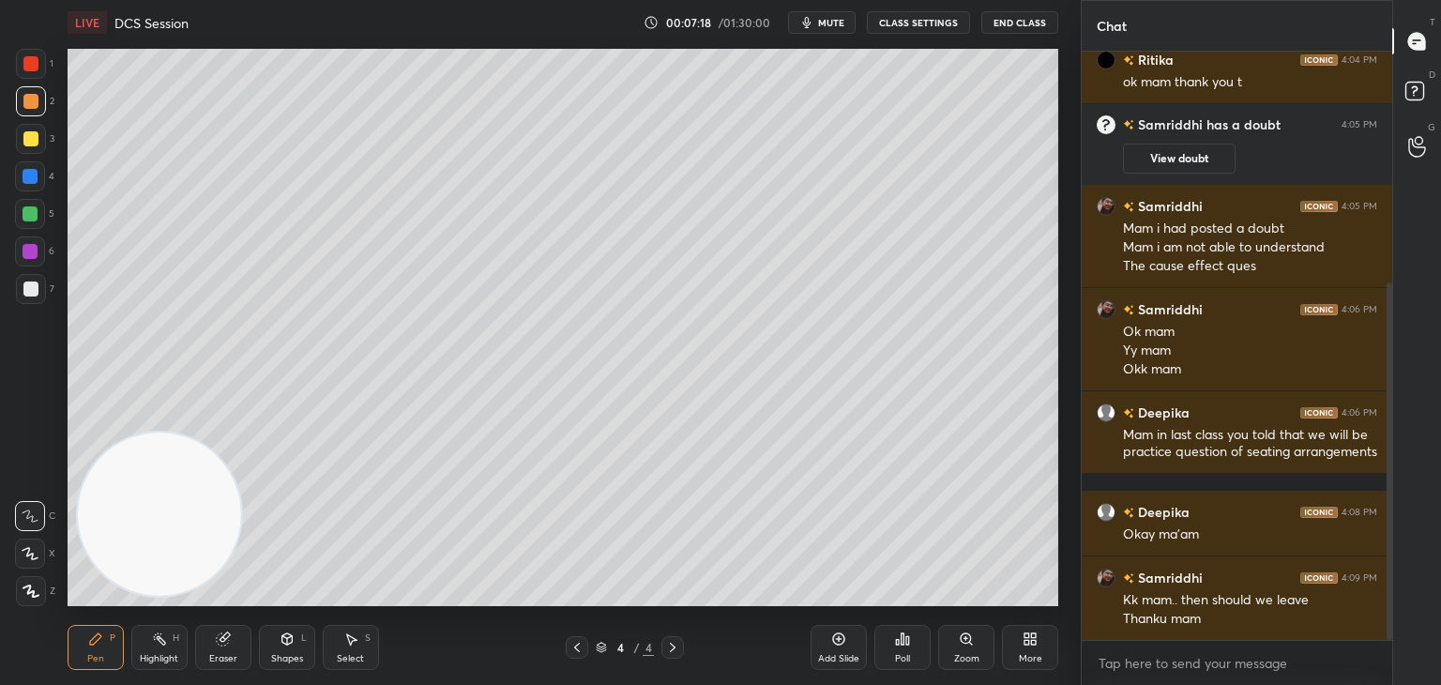
click at [1013, 20] on button "End Class" at bounding box center [1019, 22] width 77 height 23
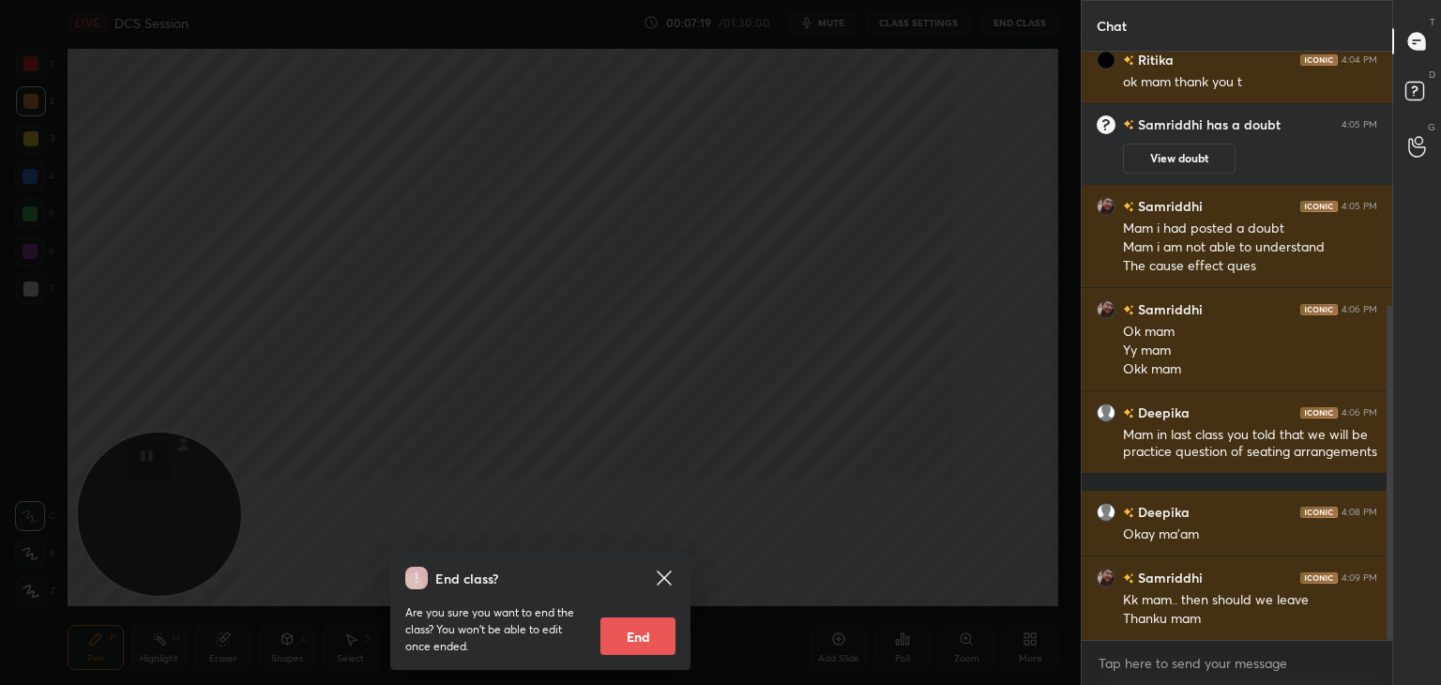
scroll to position [447, 0]
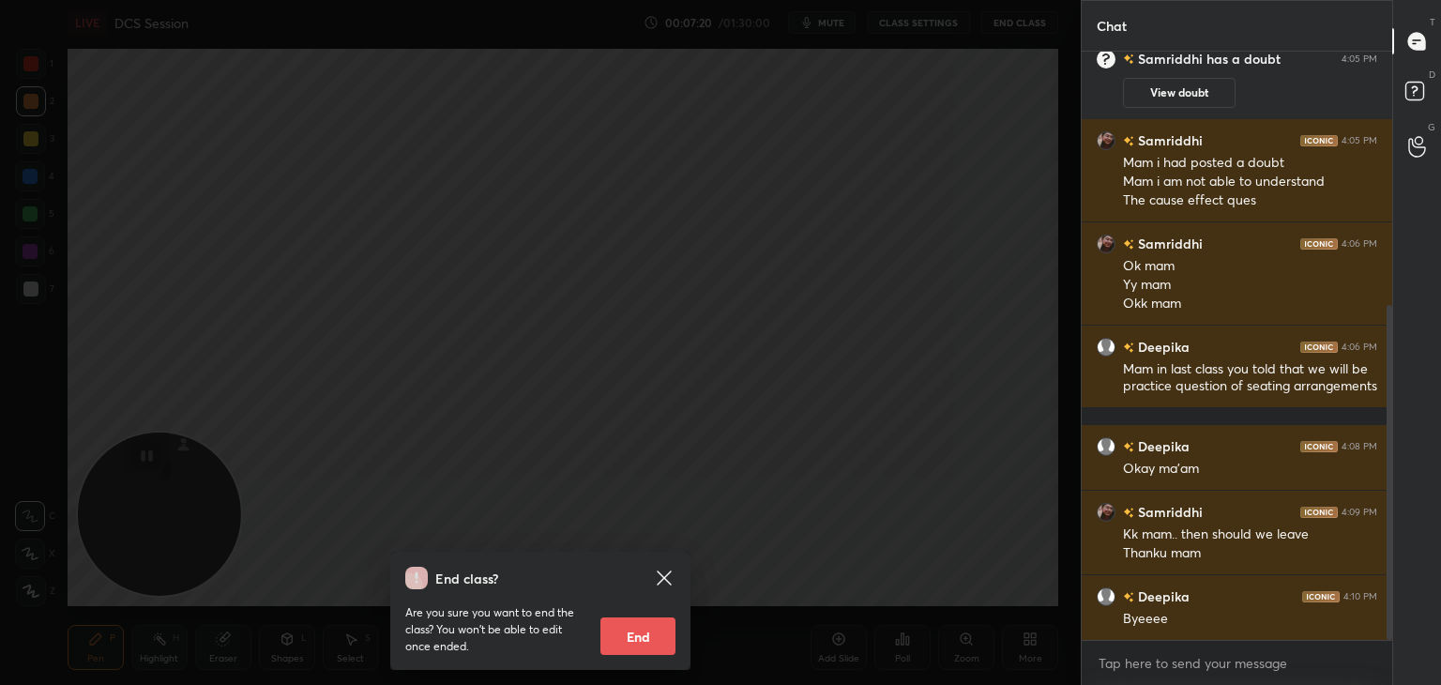
click at [636, 631] on button "End" at bounding box center [637, 636] width 75 height 38
type textarea "x"
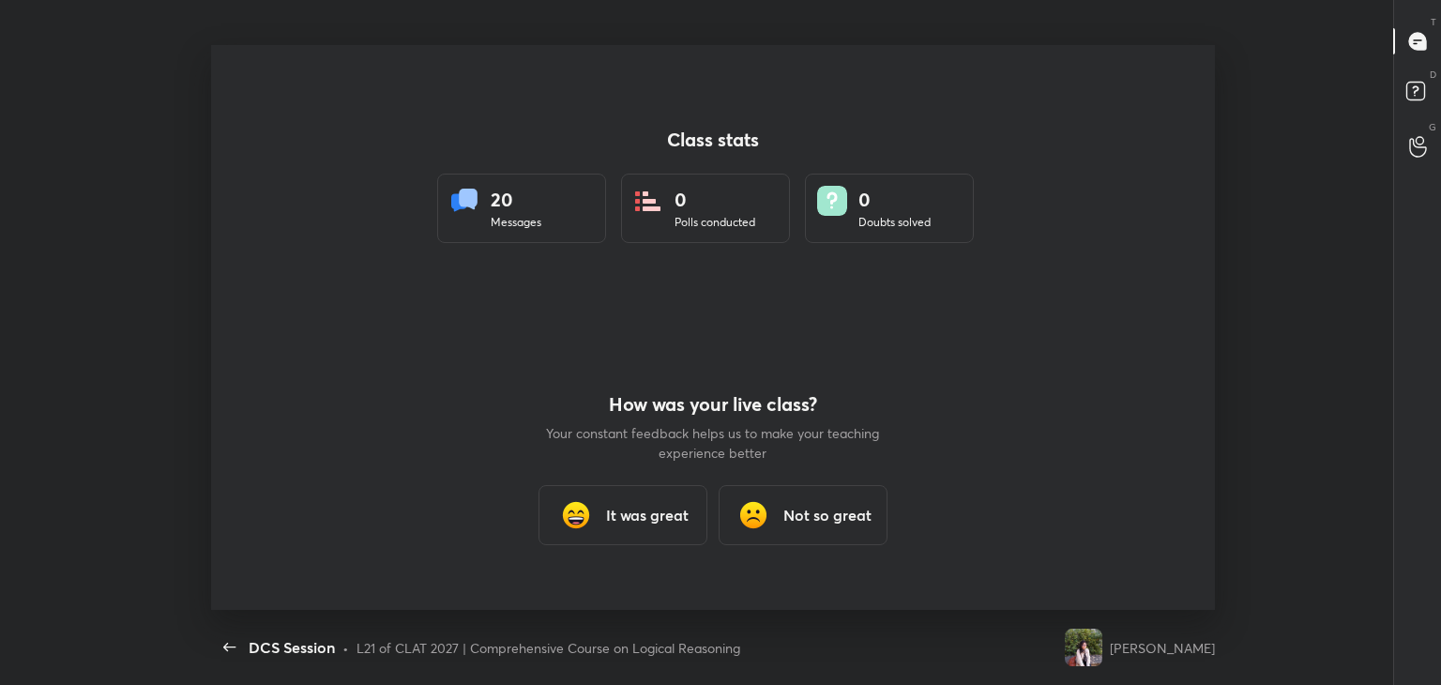
scroll to position [0, 0]
